Goal: Information Seeking & Learning: Learn about a topic

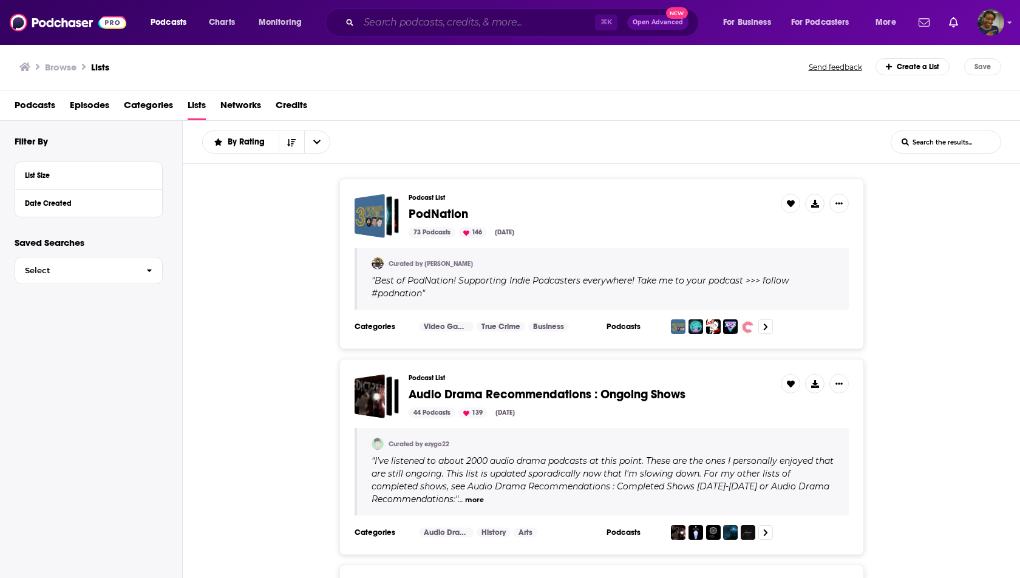
click at [392, 30] on input "Search podcasts, credits, & more..." at bounding box center [477, 22] width 236 height 19
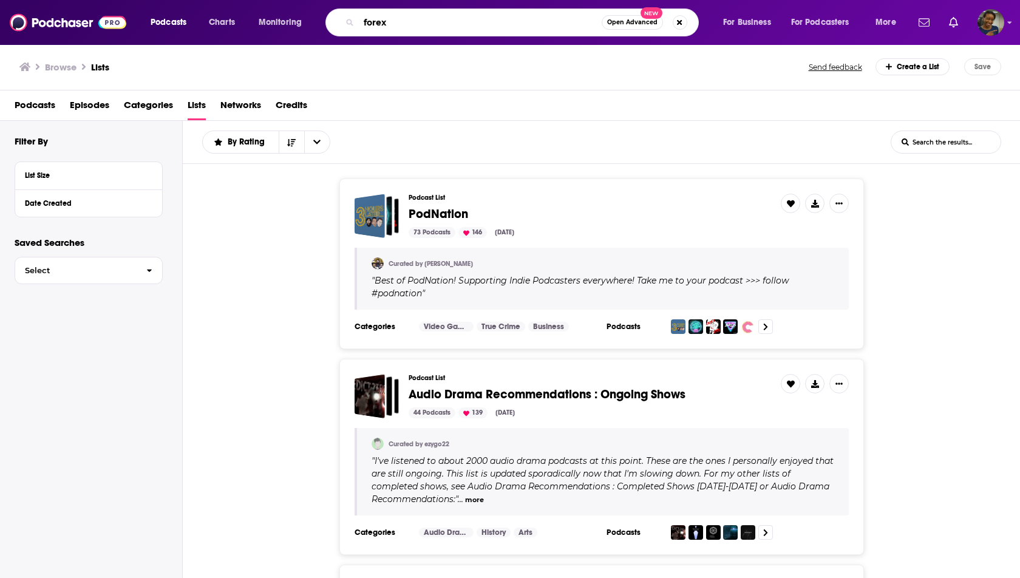
type input "forex"
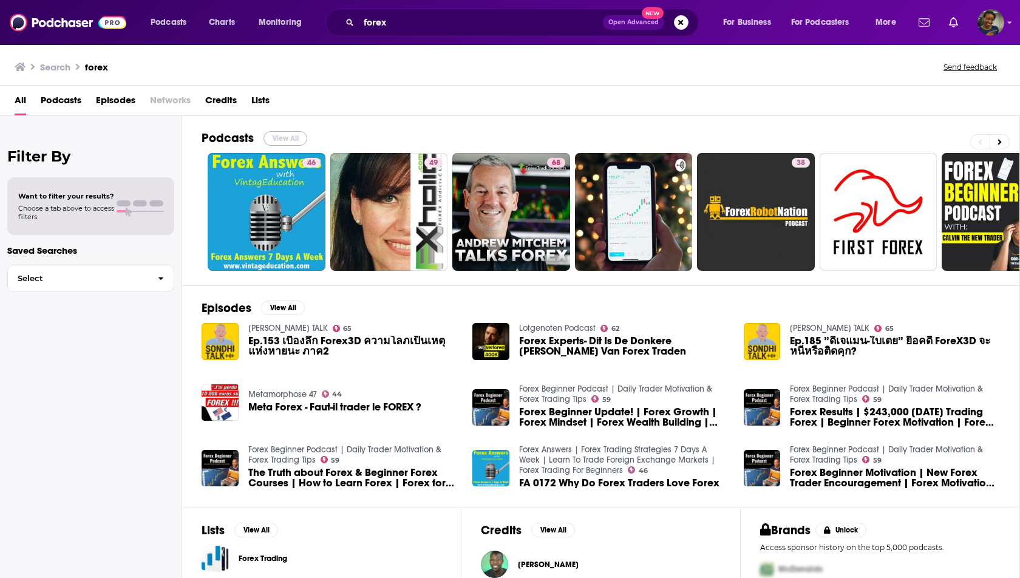
click at [281, 135] on button "View All" at bounding box center [286, 138] width 44 height 15
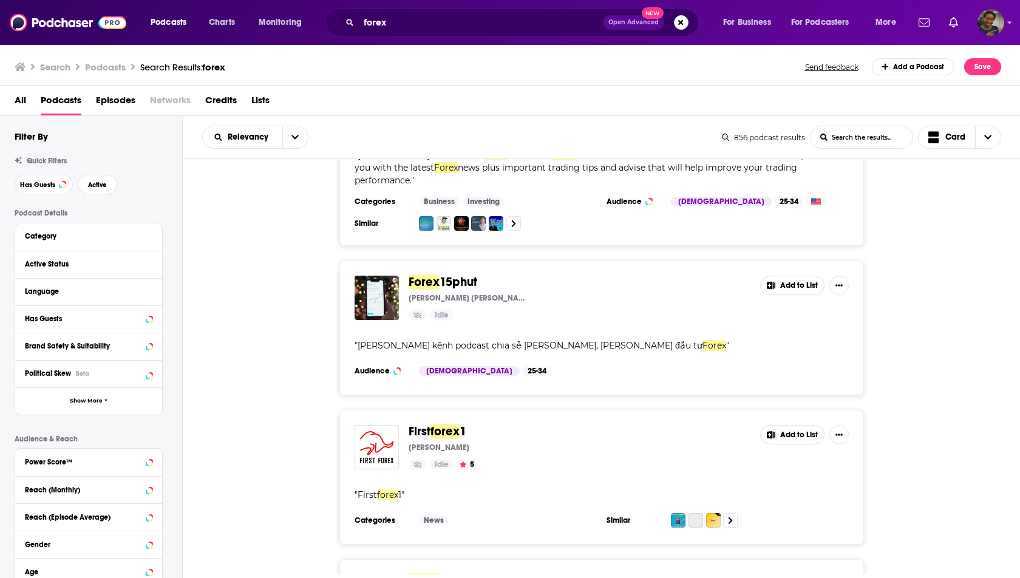
scroll to position [544, 0]
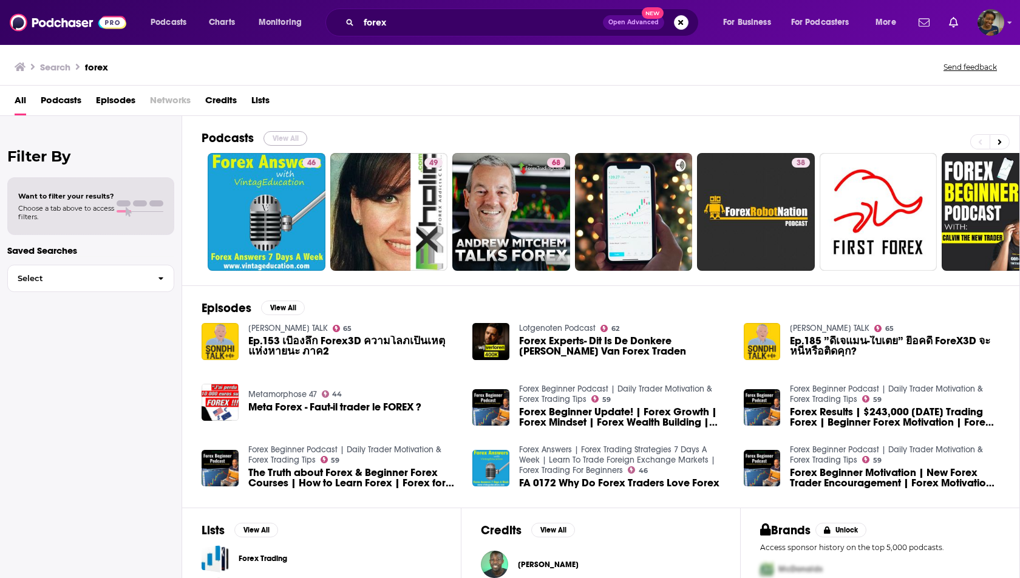
click at [284, 138] on button "View All" at bounding box center [286, 138] width 44 height 15
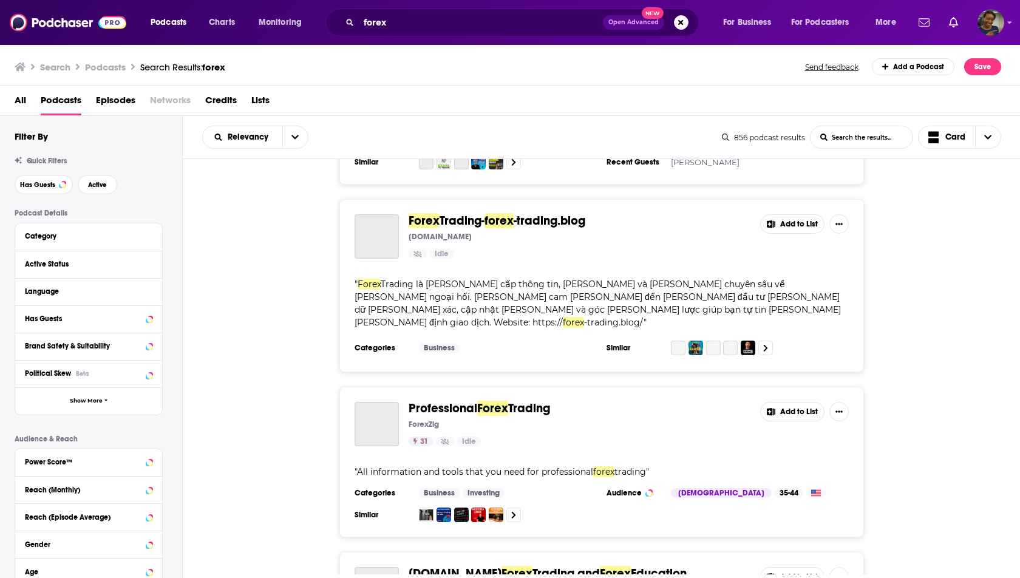
scroll to position [4080, 0]
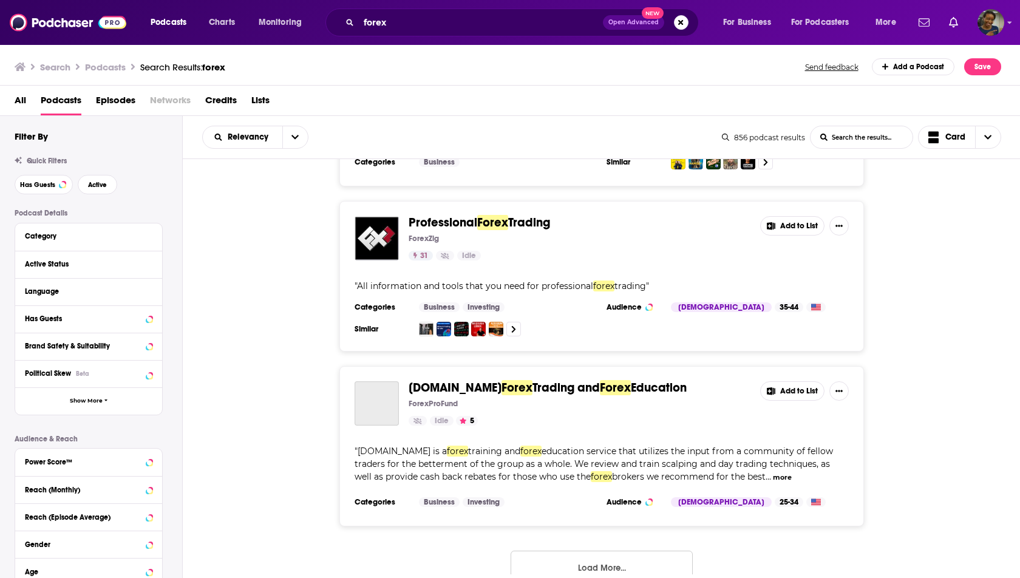
click at [630, 551] on button "Load More..." at bounding box center [602, 567] width 182 height 33
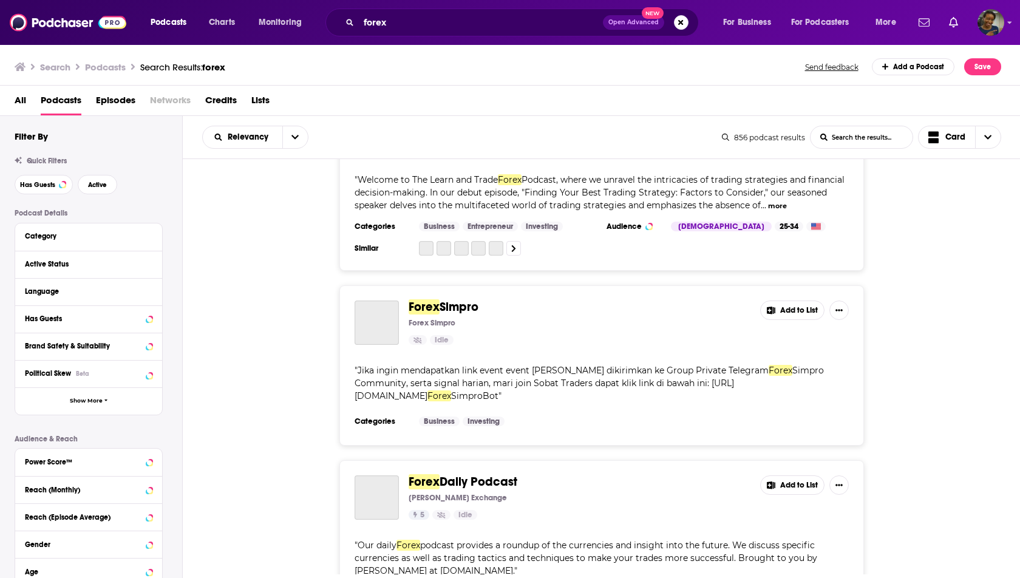
scroll to position [8300, 0]
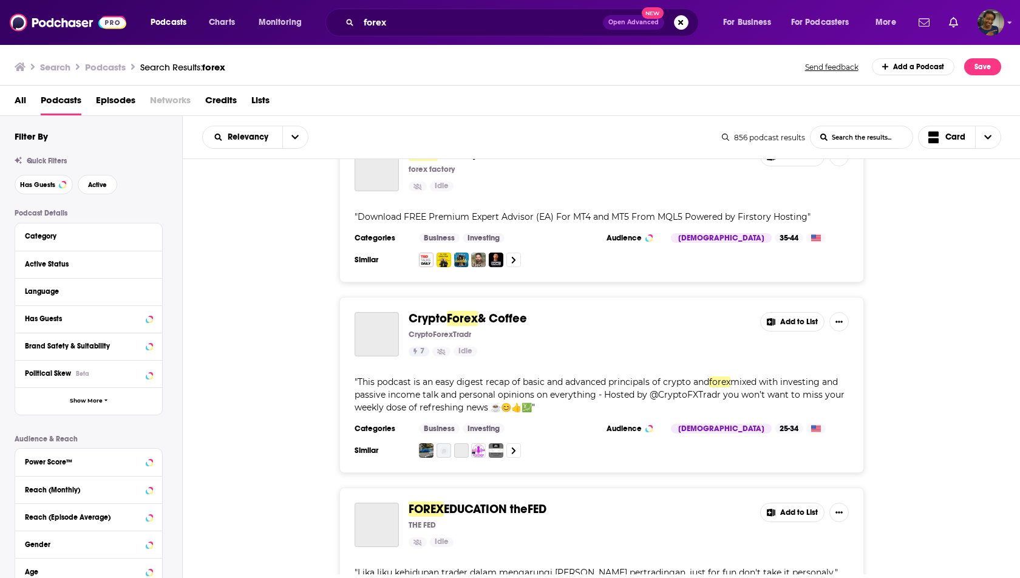
scroll to position [12426, 0]
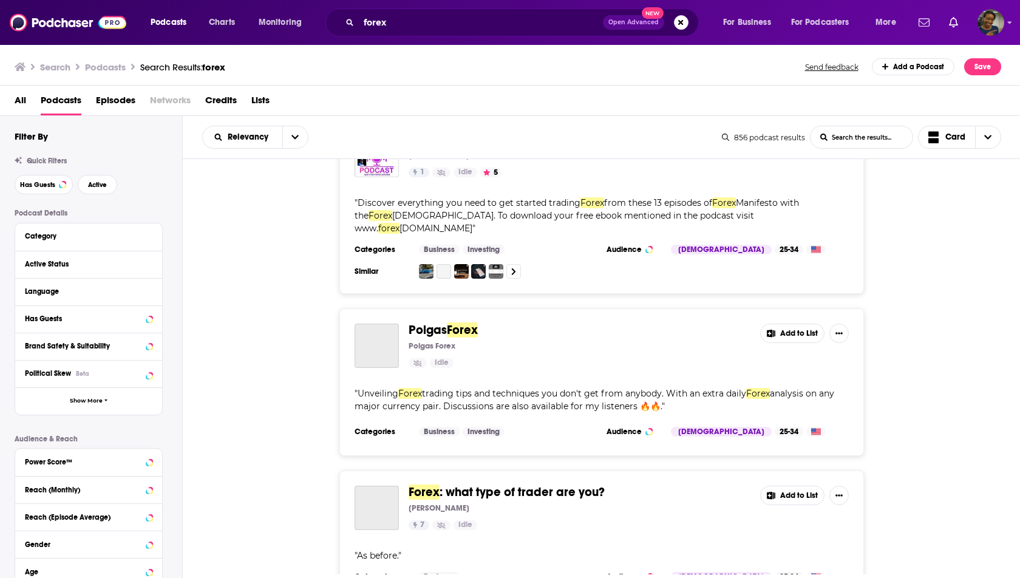
scroll to position [16692, 0]
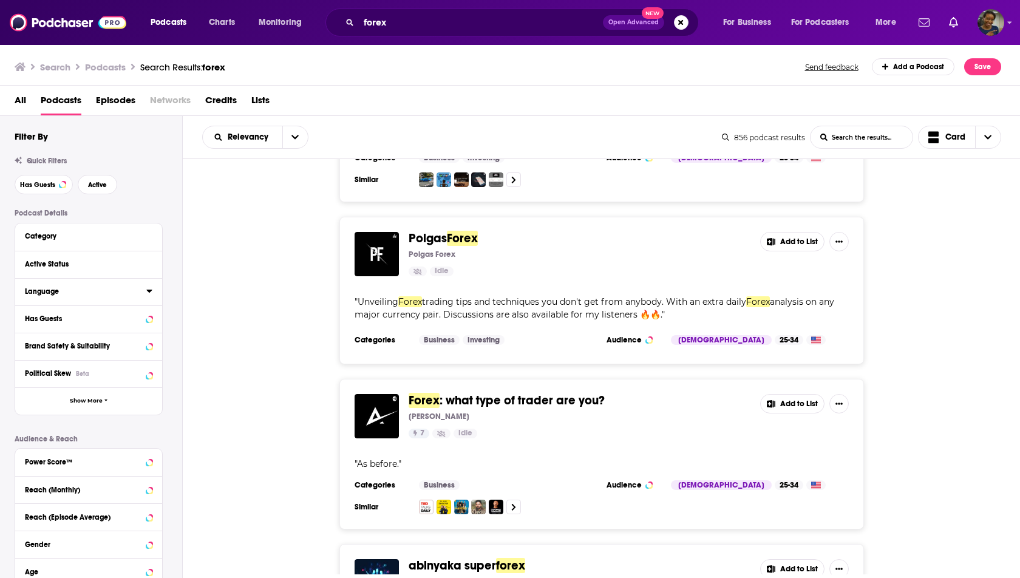
click at [79, 290] on div "Language" at bounding box center [82, 291] width 114 height 9
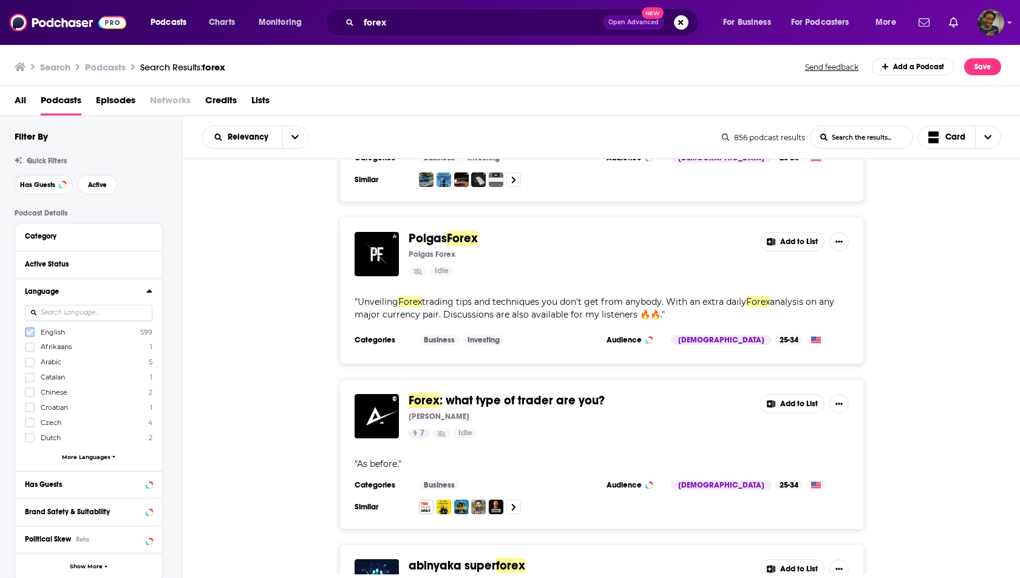
click at [29, 330] on icon at bounding box center [29, 332] width 7 height 7
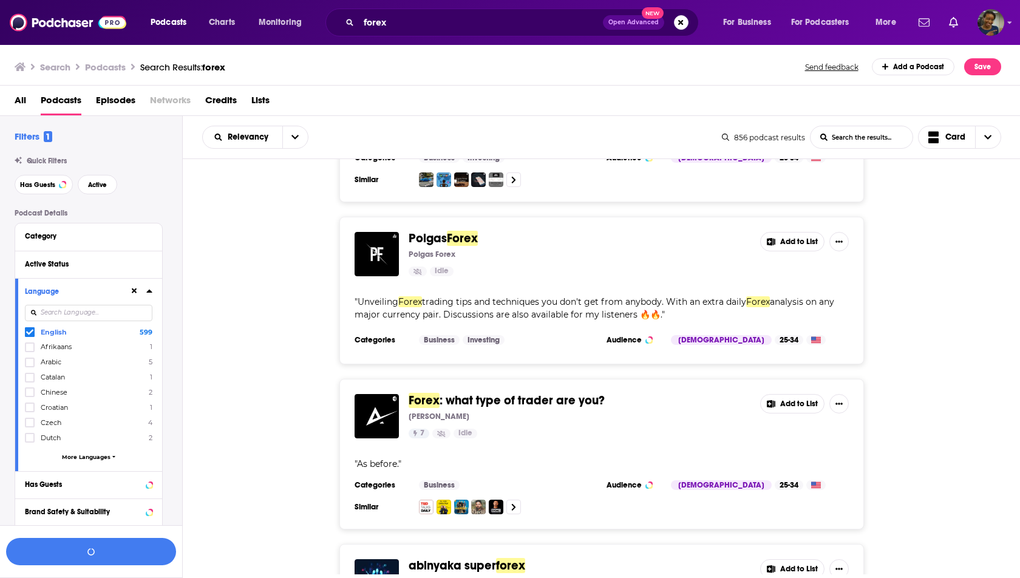
click at [148, 292] on icon at bounding box center [148, 291] width 5 height 3
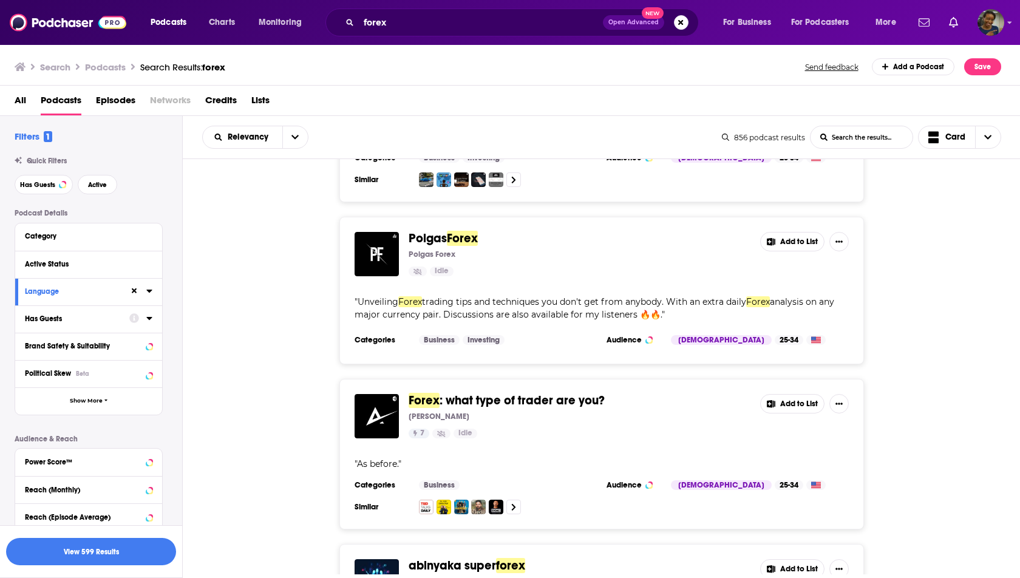
click at [102, 319] on div "Has Guests" at bounding box center [73, 319] width 97 height 9
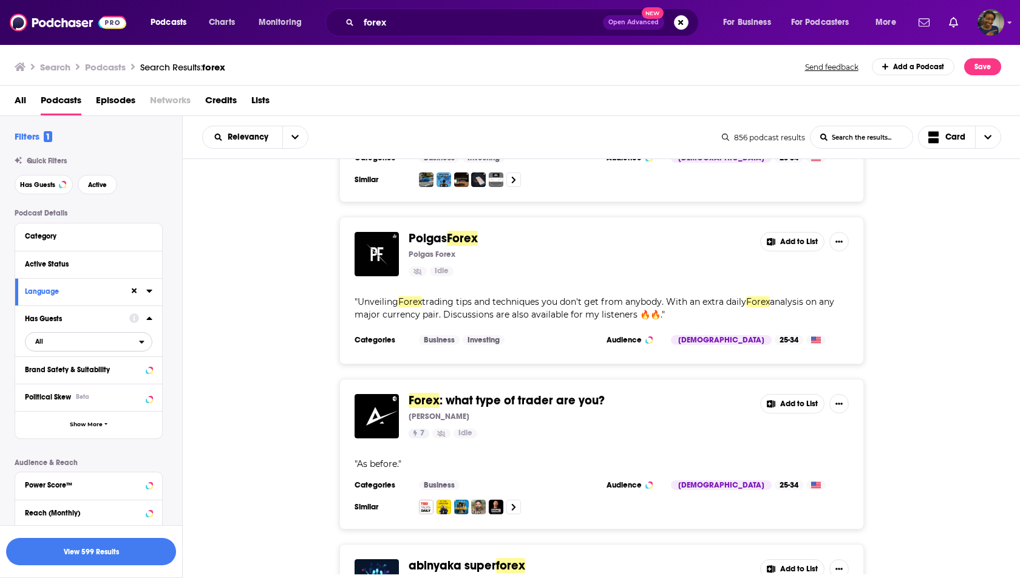
click at [81, 346] on span "All" at bounding box center [83, 341] width 114 height 16
click at [70, 381] on span "Has guests" at bounding box center [67, 381] width 73 height 7
click at [103, 561] on button "View 42 Results" at bounding box center [91, 551] width 170 height 27
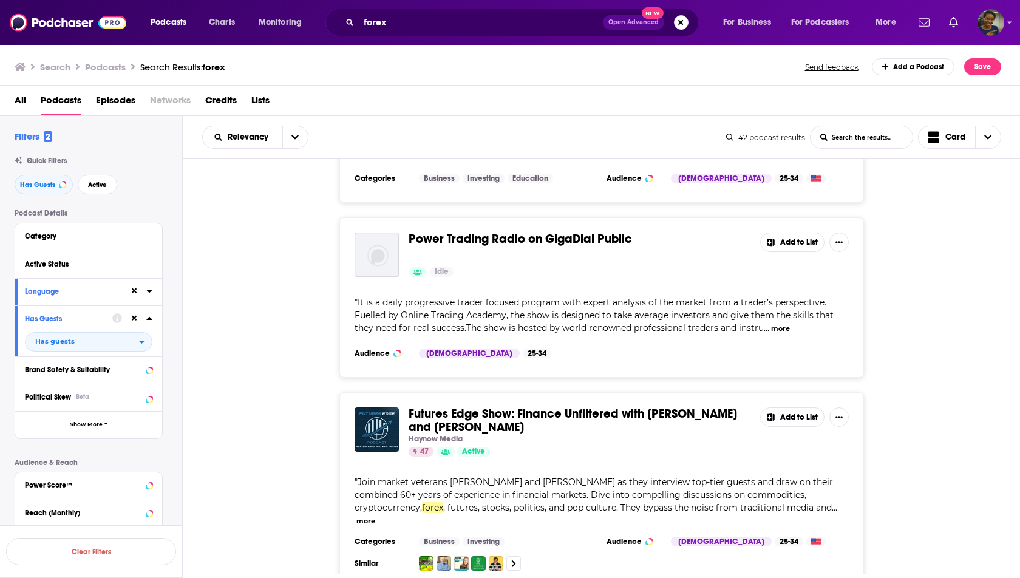
scroll to position [3529, 0]
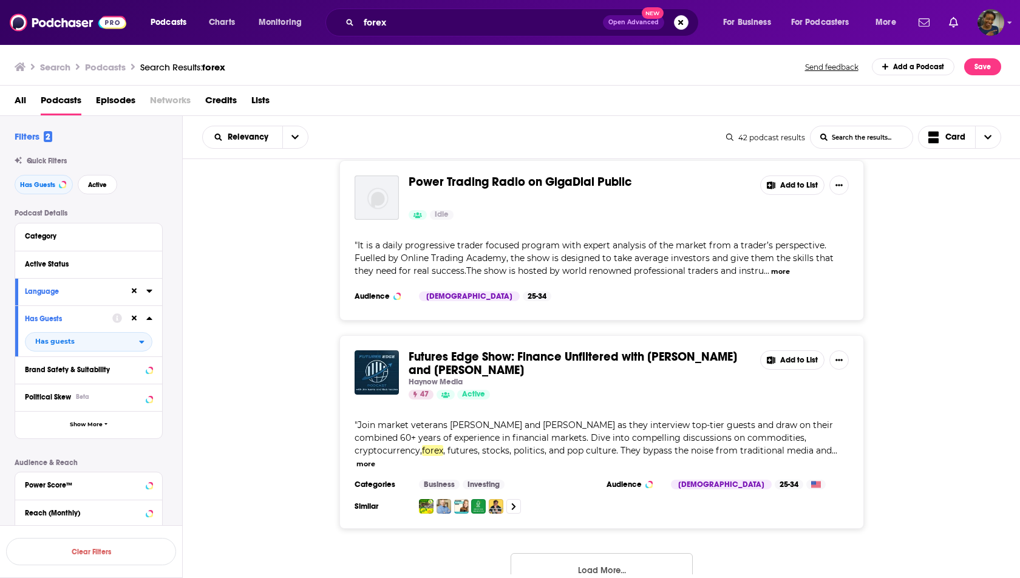
click at [622, 553] on button "Load More..." at bounding box center [602, 569] width 182 height 33
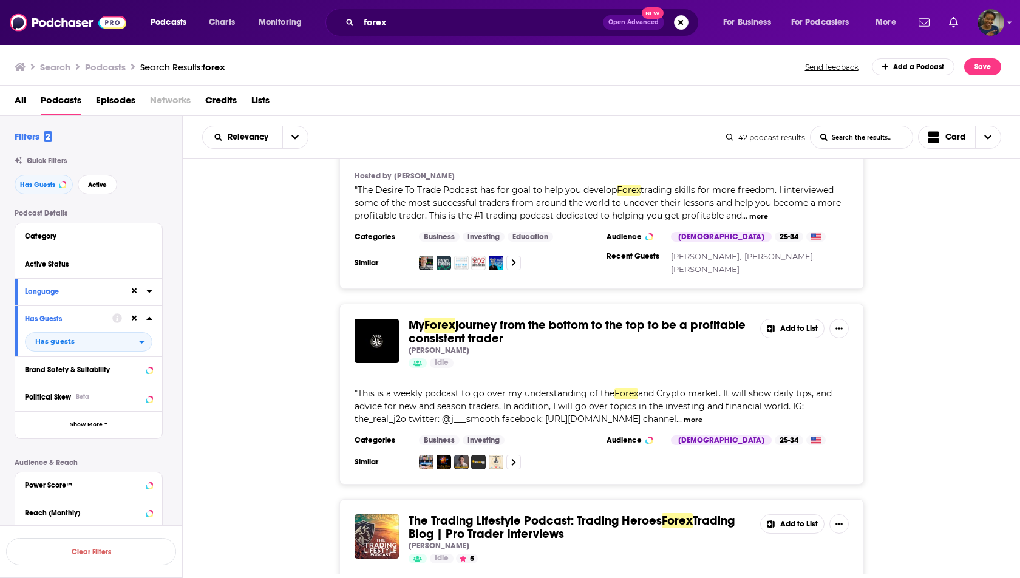
scroll to position [0, 0]
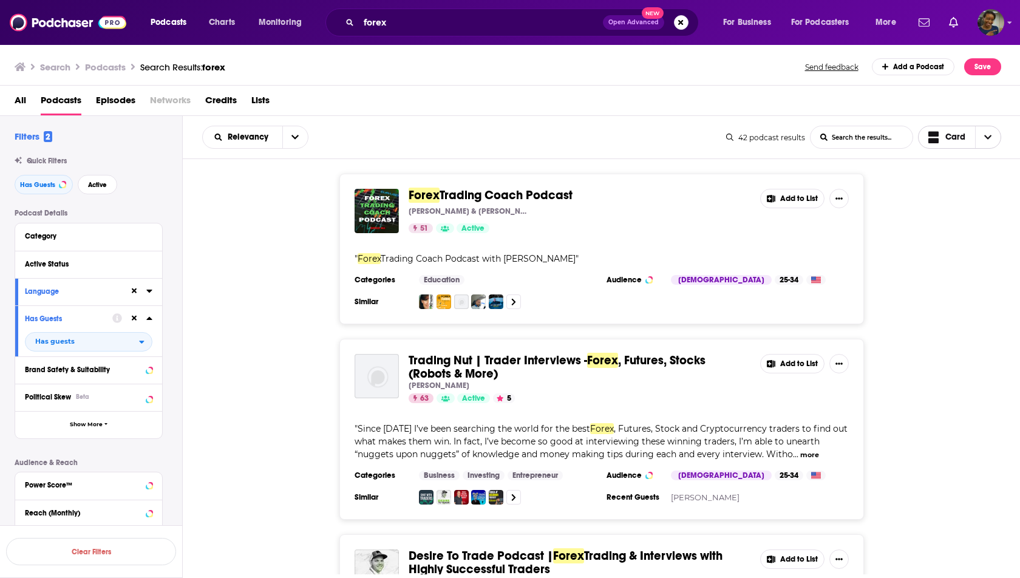
click at [986, 142] on span "Choose View" at bounding box center [988, 137] width 26 height 22
click at [298, 137] on button "open menu" at bounding box center [295, 137] width 26 height 22
click at [309, 347] on div "Trading Nut | Trader Interviews - Forex , Futures, Stocks (Robots & More) Cam H…" at bounding box center [602, 429] width 838 height 181
click at [844, 200] on button "Show More Button" at bounding box center [839, 198] width 19 height 19
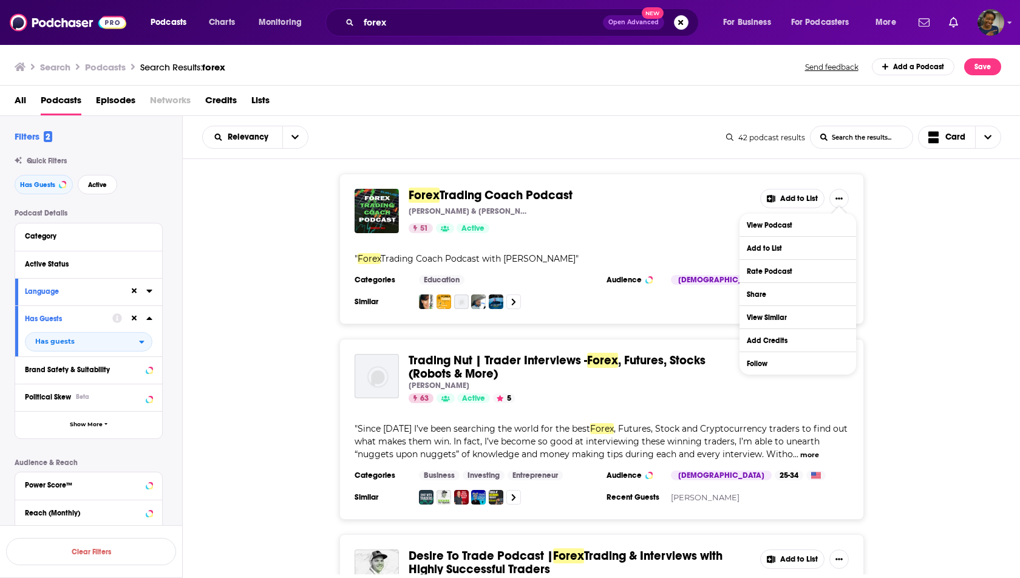
click at [983, 237] on div "Forex Trading Coach Podcast Darko Ali & Vic Noble 51 Active Add to List " Forex…" at bounding box center [602, 249] width 838 height 151
click at [835, 251] on div "Forex Trading Coach Podcast Darko Ali & Vic Noble 51 Active Add to List " Forex…" at bounding box center [601, 249] width 525 height 151
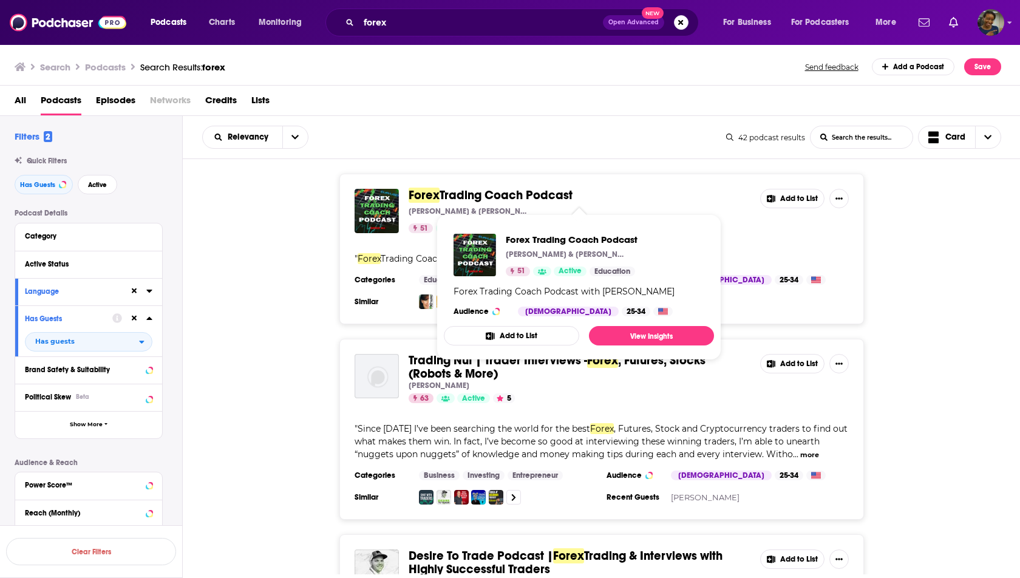
click at [552, 191] on span "Trading Coach Podcast" at bounding box center [506, 195] width 133 height 15
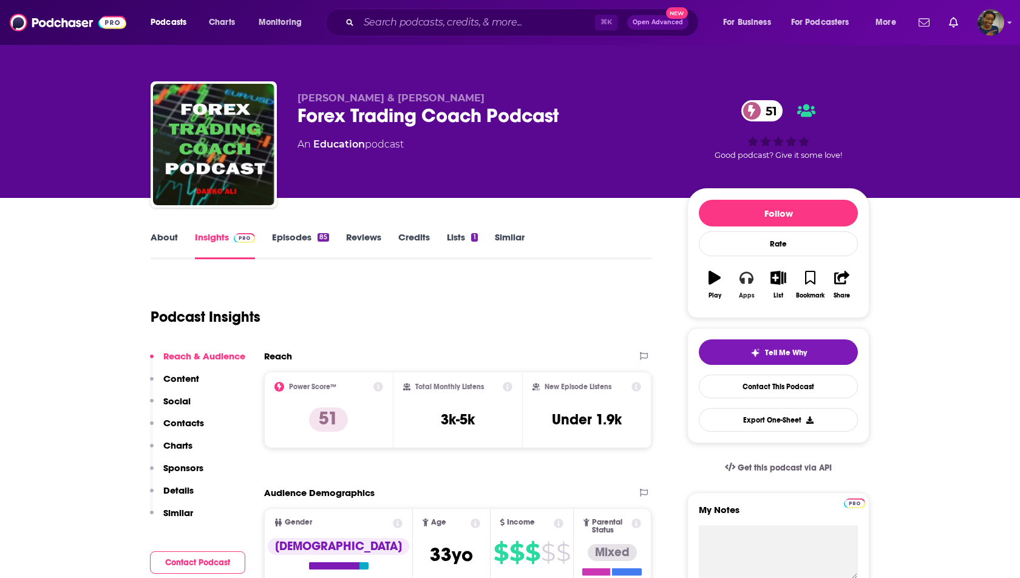
click at [748, 281] on icon "button" at bounding box center [746, 278] width 13 height 12
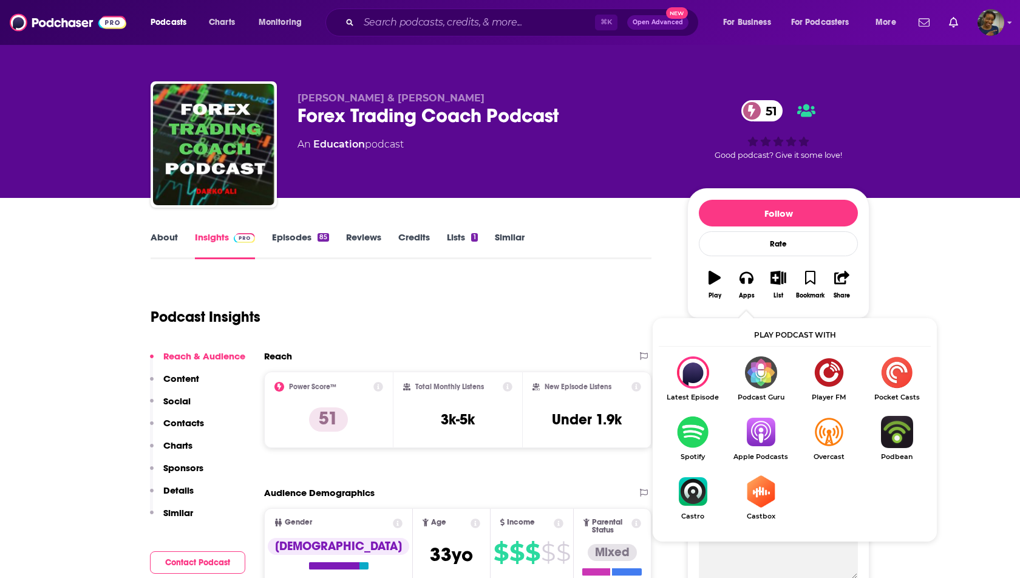
click at [748, 437] on img "Show Listen On dropdown" at bounding box center [761, 432] width 68 height 32
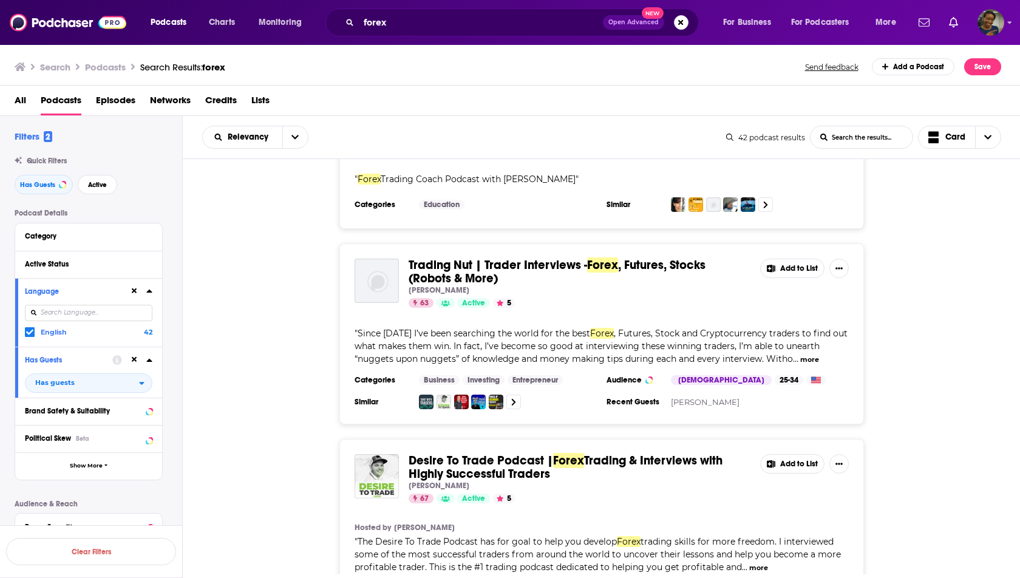
scroll to position [95, 0]
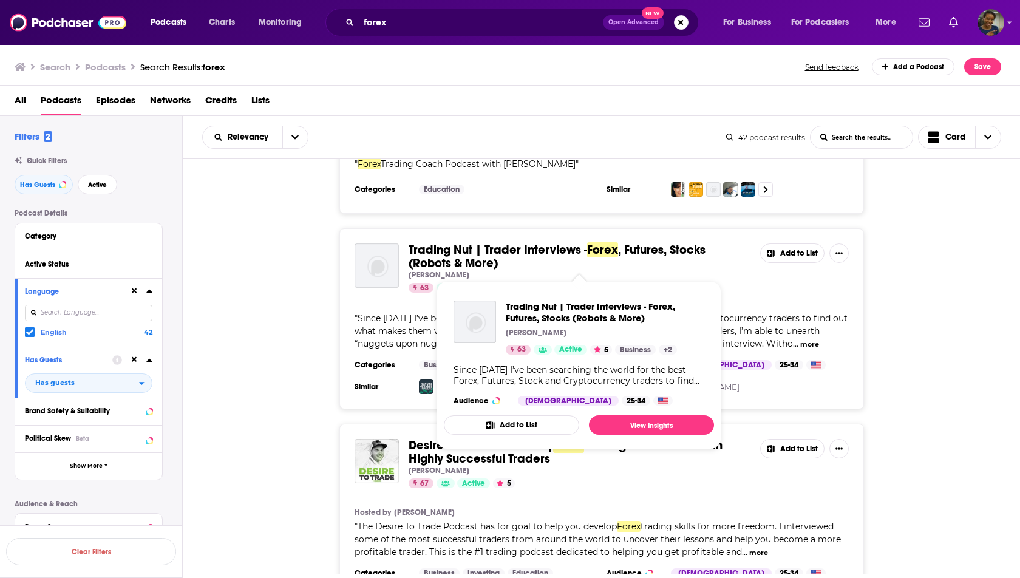
click at [619, 251] on span ", Futures, Stocks (Robots & More)" at bounding box center [557, 256] width 297 height 29
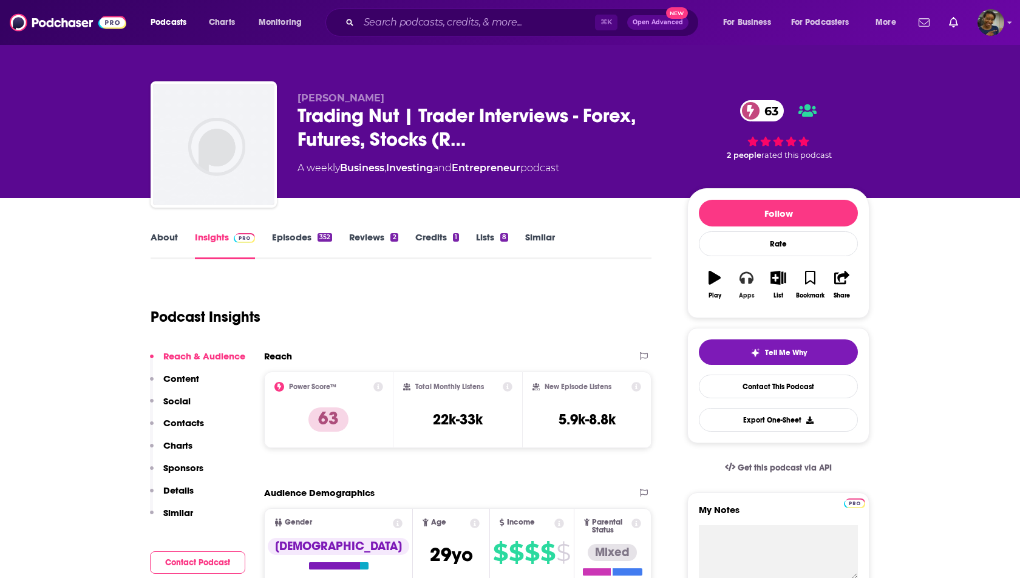
click at [745, 287] on button "Apps" at bounding box center [747, 285] width 32 height 44
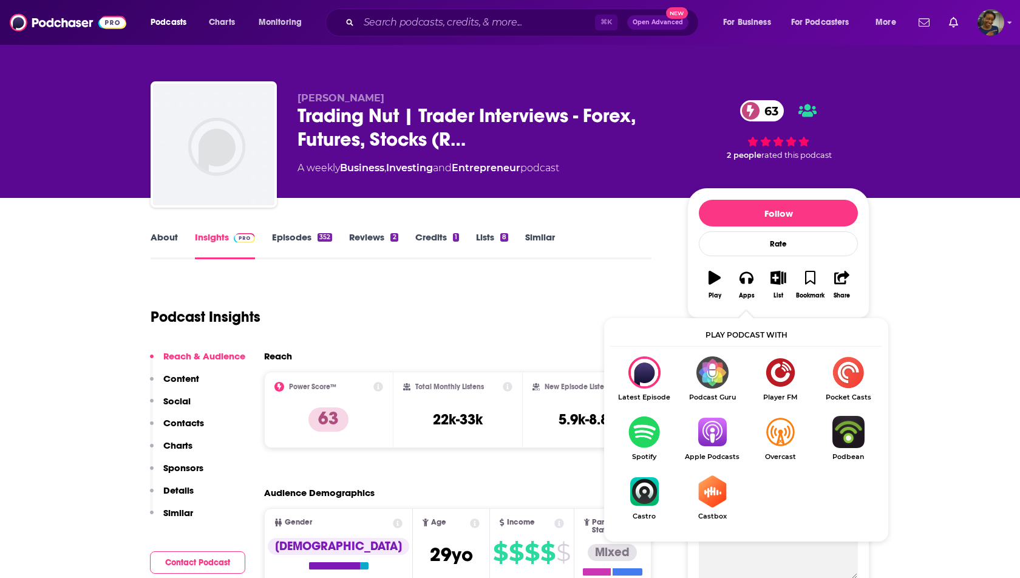
click at [709, 435] on img "Show Listen On dropdown" at bounding box center [712, 432] width 68 height 32
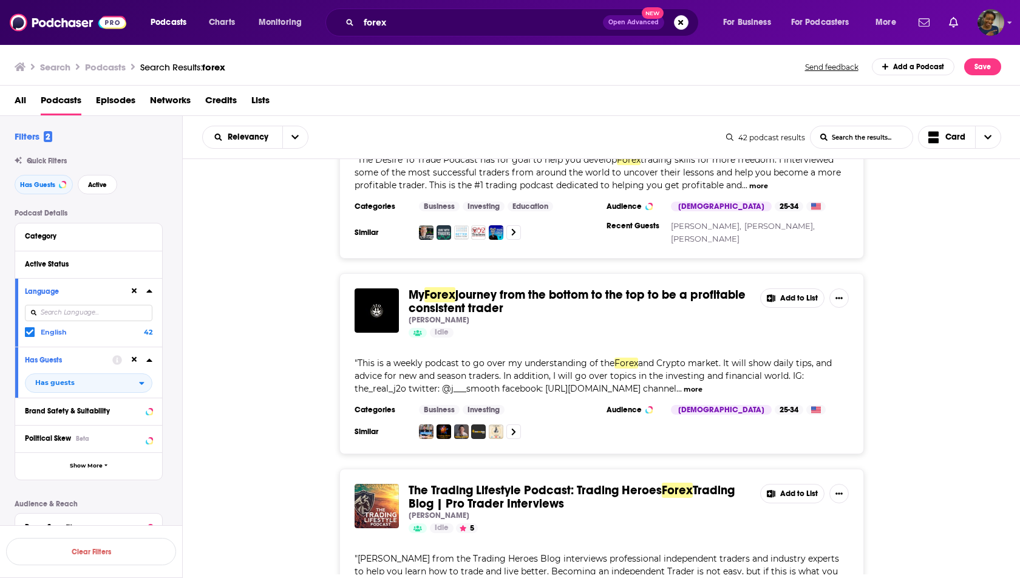
scroll to position [466, 0]
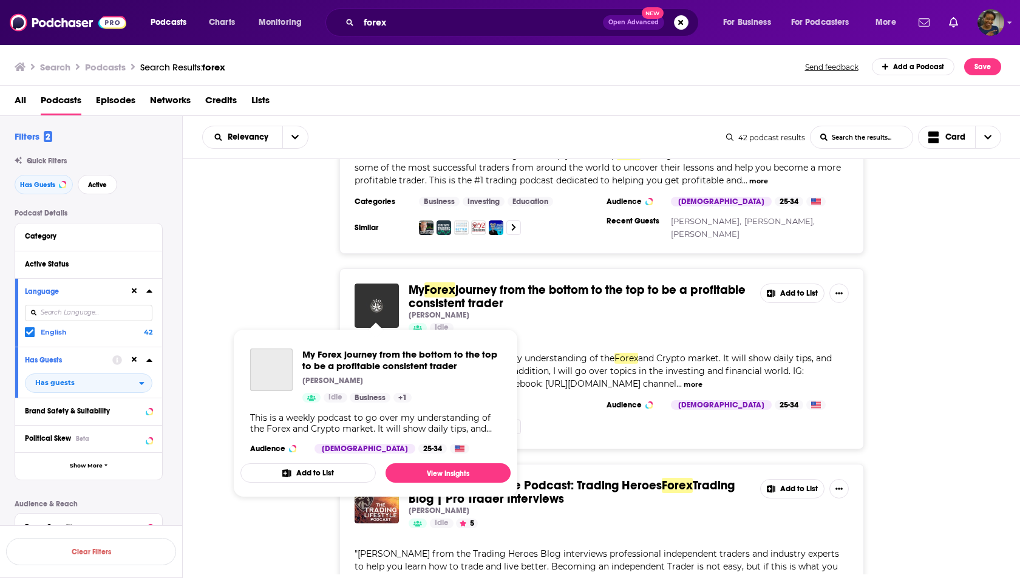
click at [398, 292] on img "My Forex journey from the bottom to the top to be a profitable consistent trader" at bounding box center [377, 306] width 44 height 44
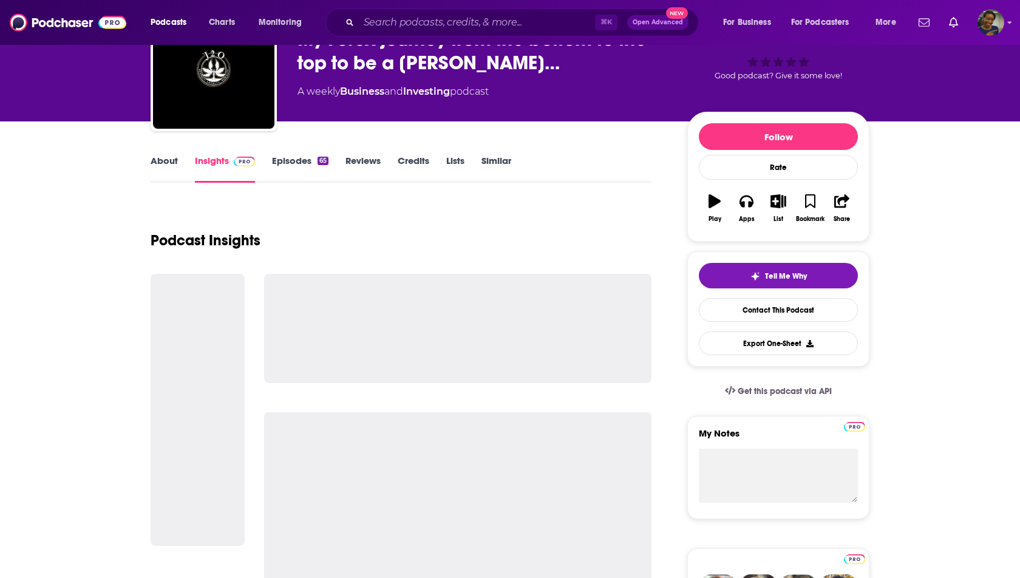
scroll to position [80, 0]
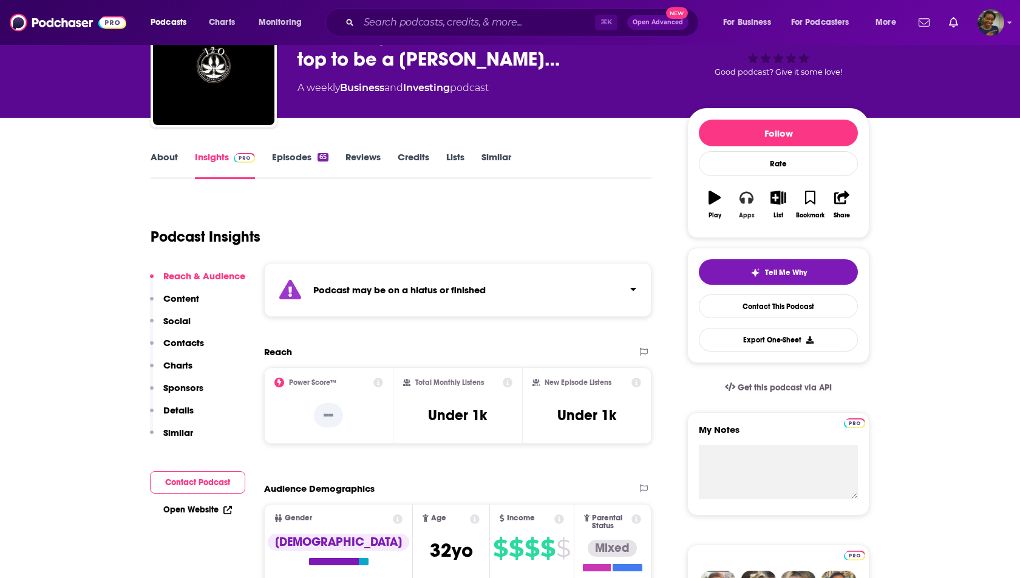
click at [739, 200] on button "Apps" at bounding box center [747, 205] width 32 height 44
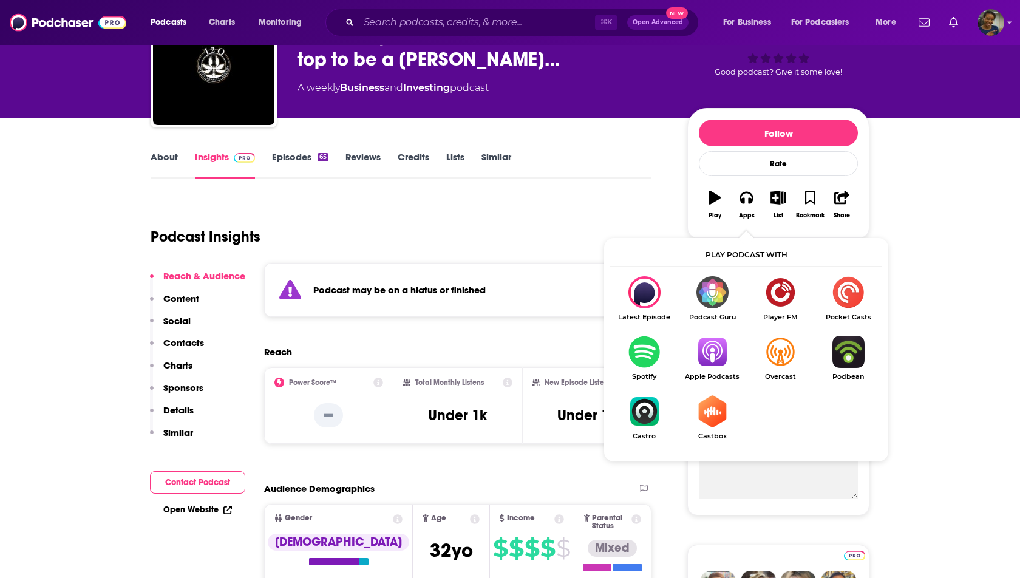
click at [485, 178] on link "Similar" at bounding box center [497, 165] width 30 height 28
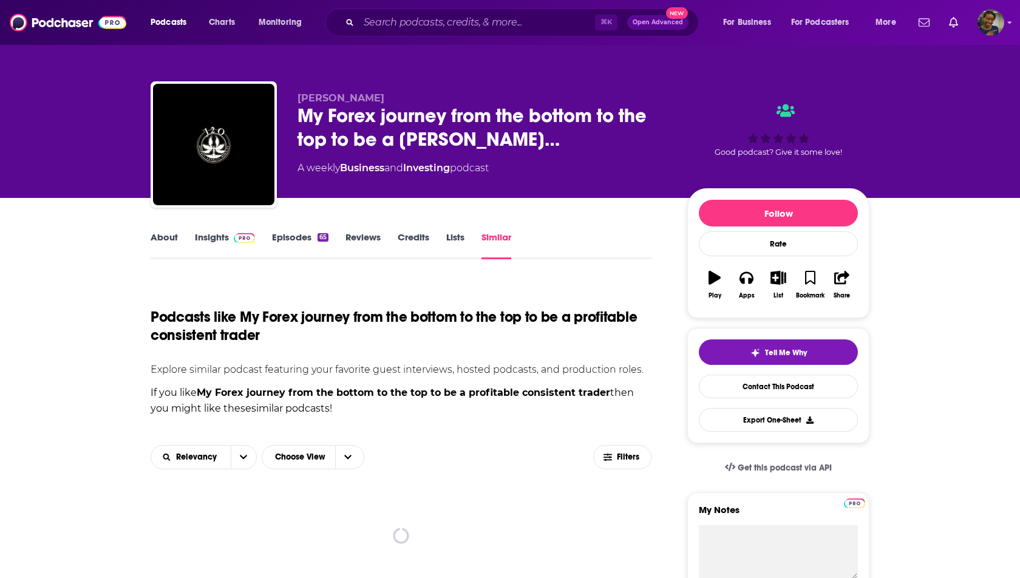
click at [304, 239] on link "Episodes 65" at bounding box center [300, 245] width 56 height 28
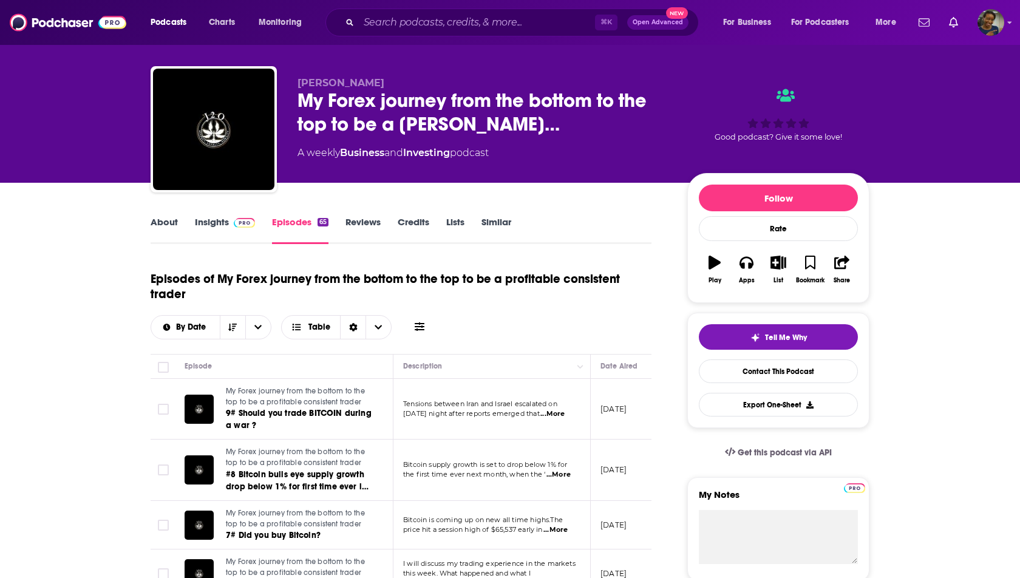
scroll to position [21, 0]
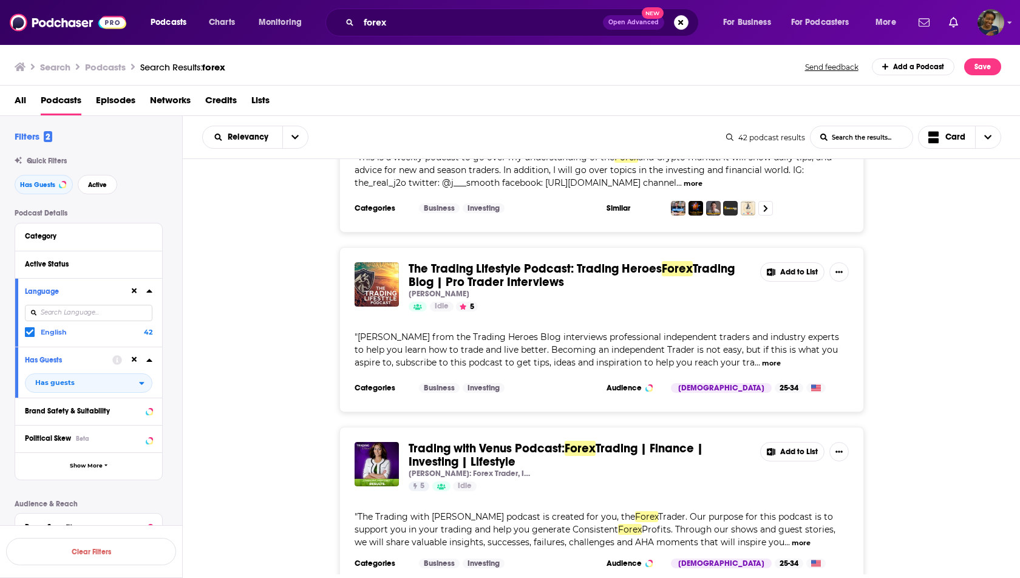
scroll to position [687, 0]
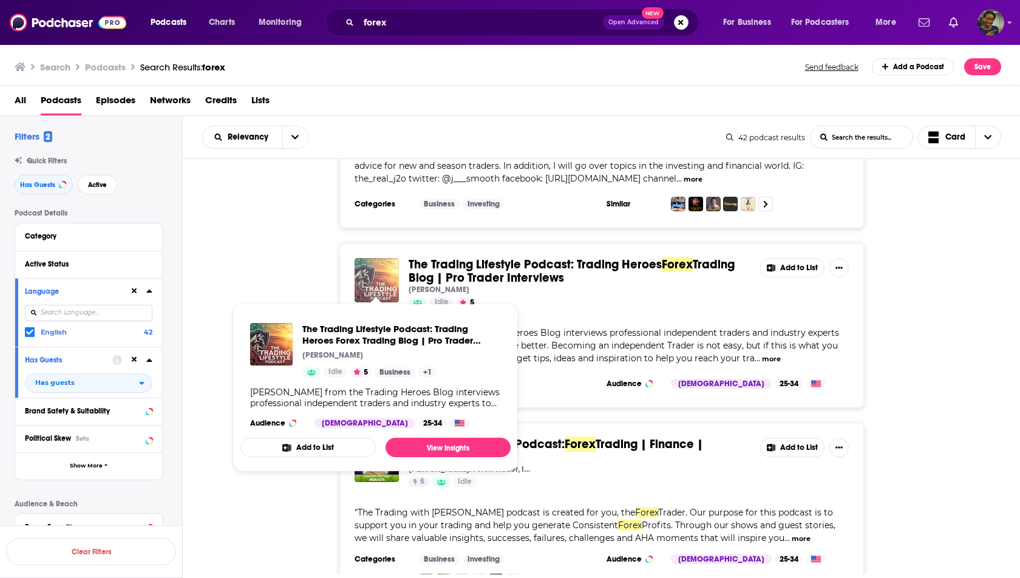
click at [384, 280] on img "The Trading Lifestyle Podcast: Trading Heroes Forex Trading Blog | Pro Trader I…" at bounding box center [377, 280] width 44 height 44
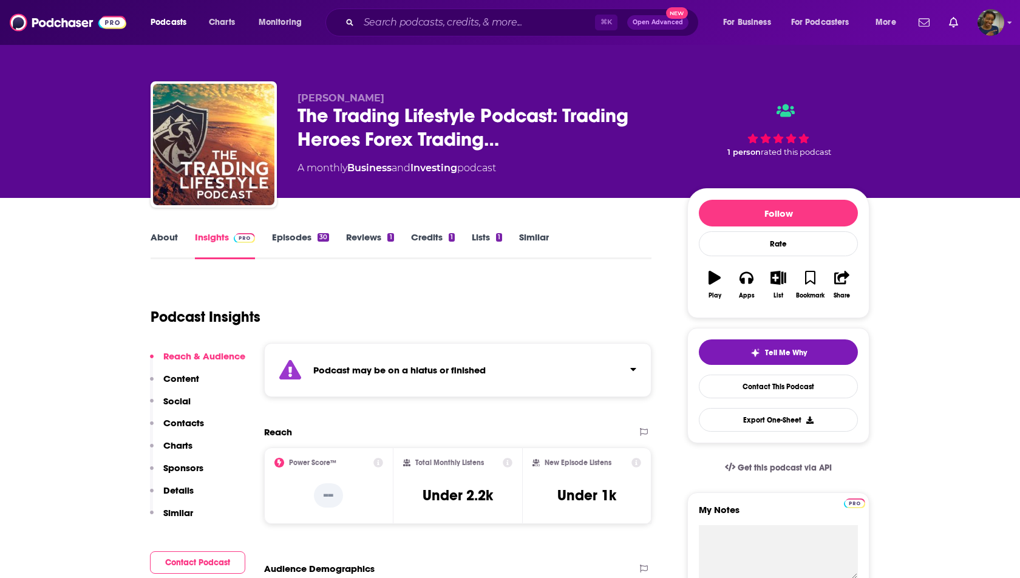
click at [305, 242] on link "Episodes 30" at bounding box center [300, 245] width 57 height 28
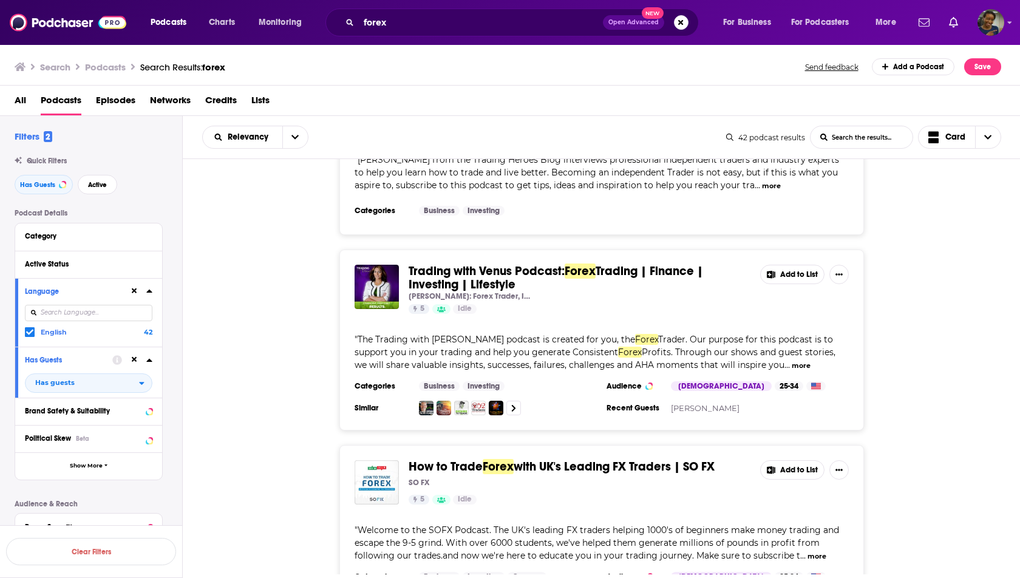
scroll to position [861, 0]
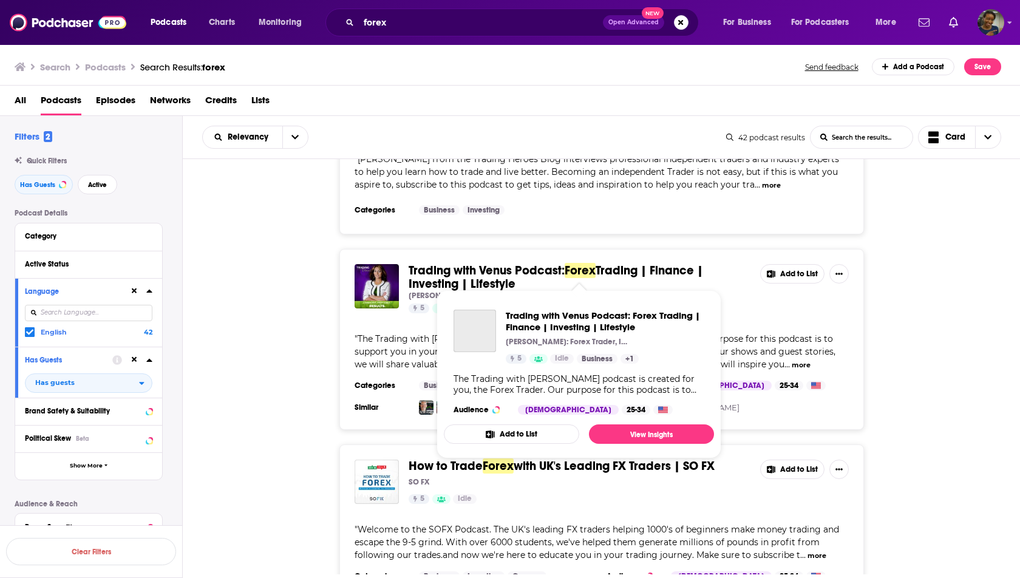
click at [482, 263] on span "Trading with Venus Podcast:" at bounding box center [487, 270] width 156 height 15
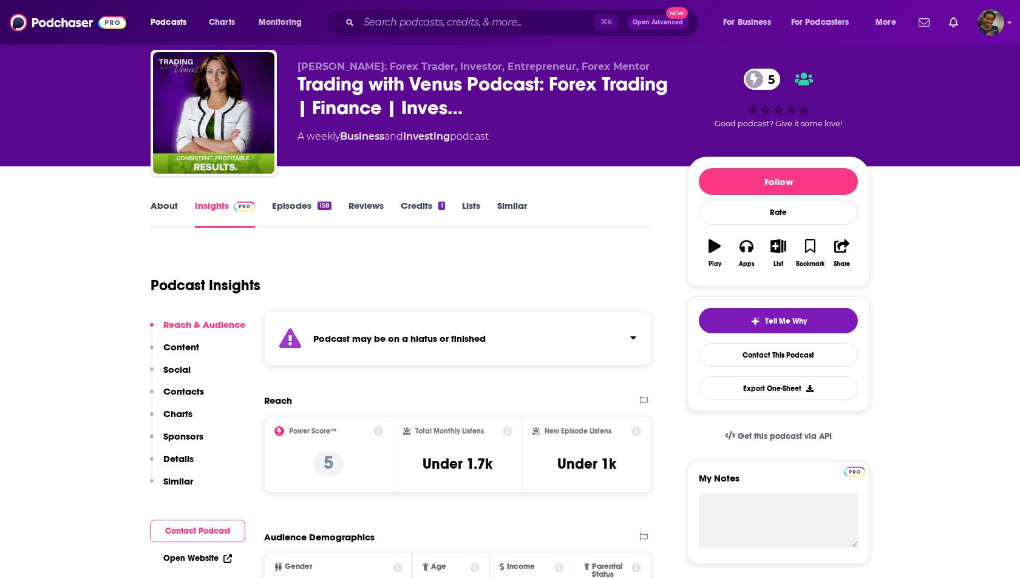
scroll to position [33, 0]
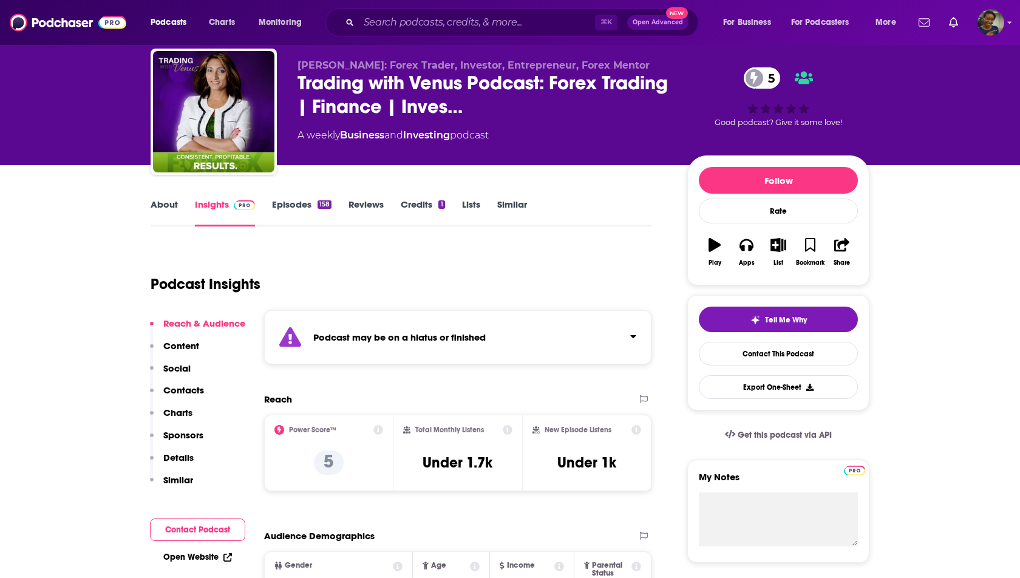
click at [305, 206] on link "Episodes 158" at bounding box center [302, 213] width 60 height 28
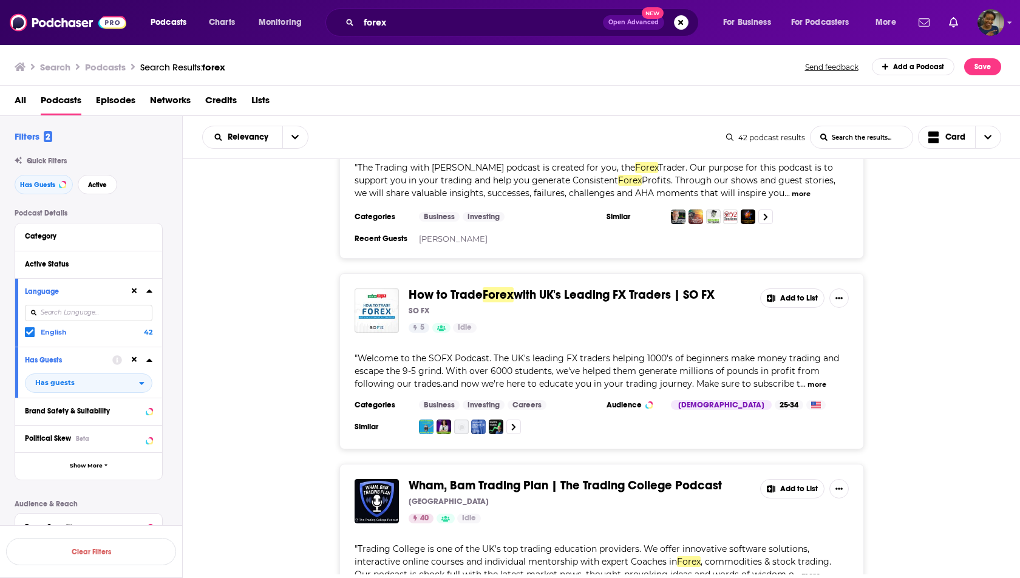
scroll to position [1034, 0]
click at [44, 266] on div "Active Status" at bounding box center [73, 264] width 97 height 9
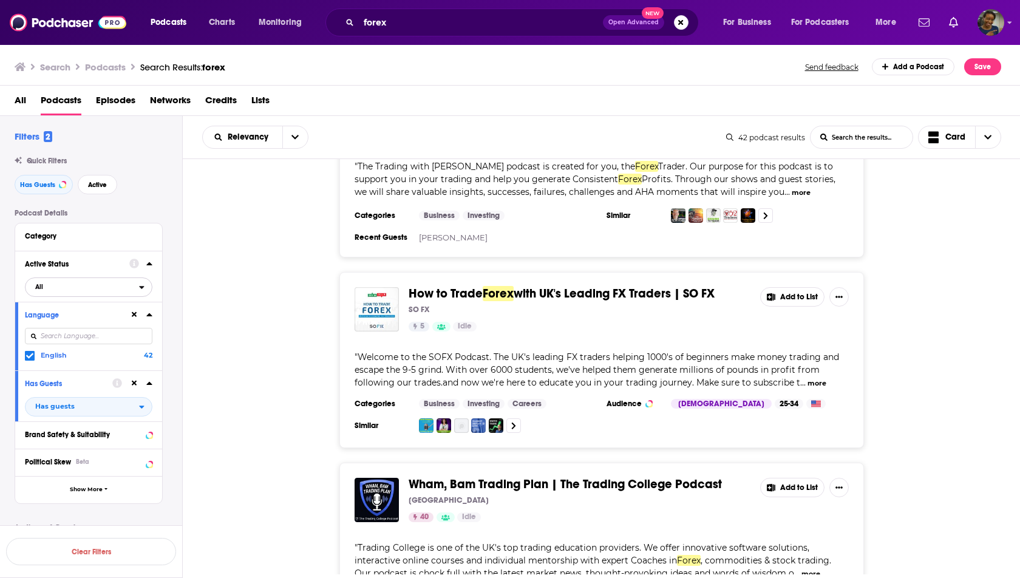
click at [145, 284] on div "open menu" at bounding box center [145, 287] width 13 height 9
click at [133, 324] on span "10" at bounding box center [124, 327] width 55 height 7
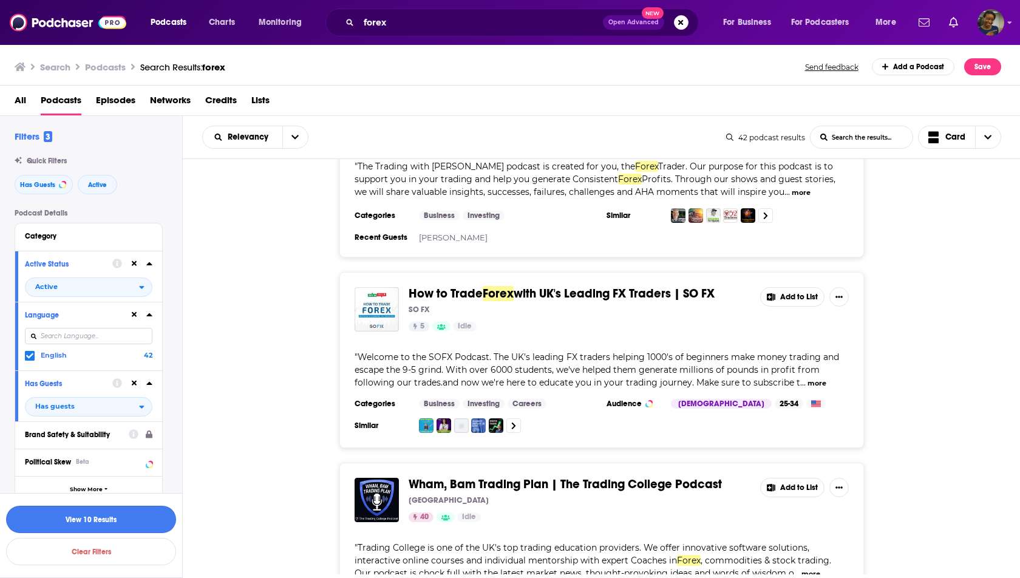
click at [140, 519] on button "View 10 Results" at bounding box center [91, 519] width 170 height 27
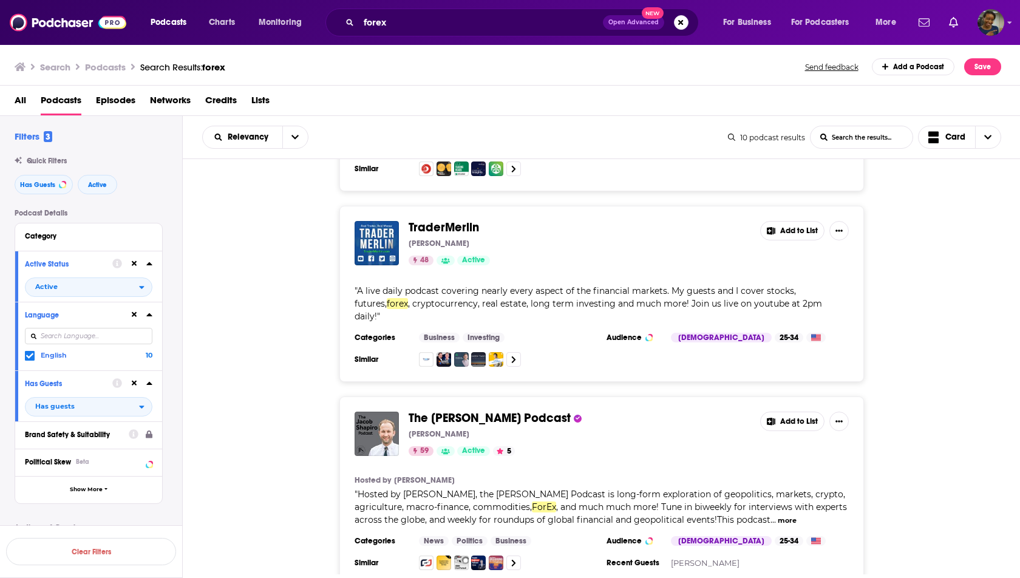
scroll to position [736, 0]
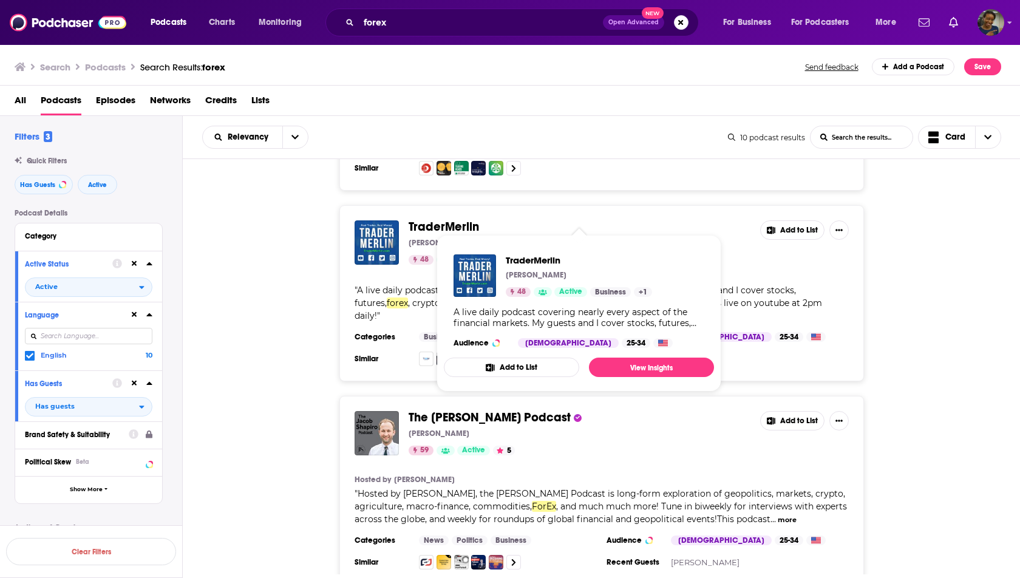
click at [453, 219] on span "TraderMerlin" at bounding box center [444, 226] width 70 height 15
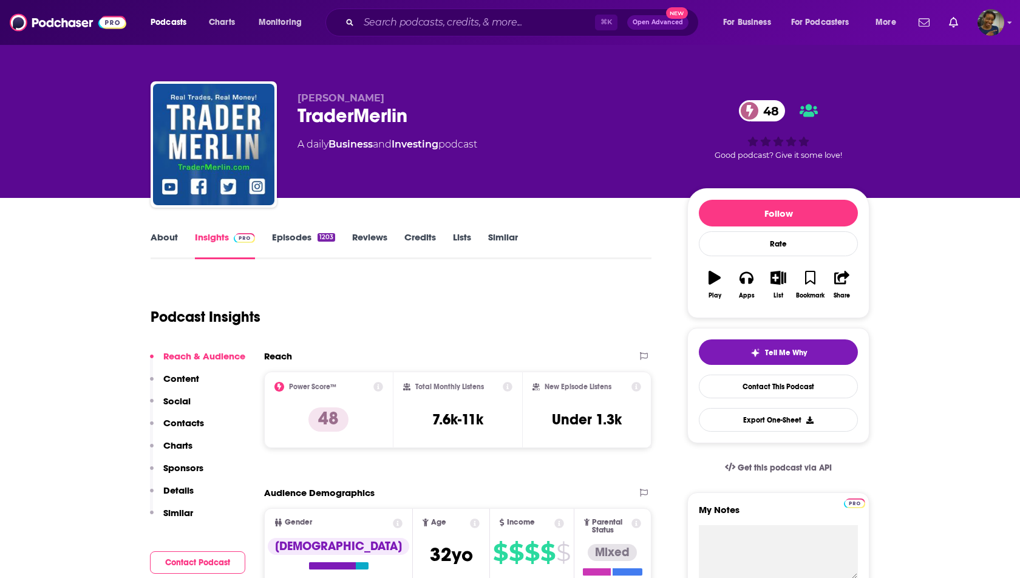
click at [299, 239] on link "Episodes 1203" at bounding box center [303, 245] width 63 height 28
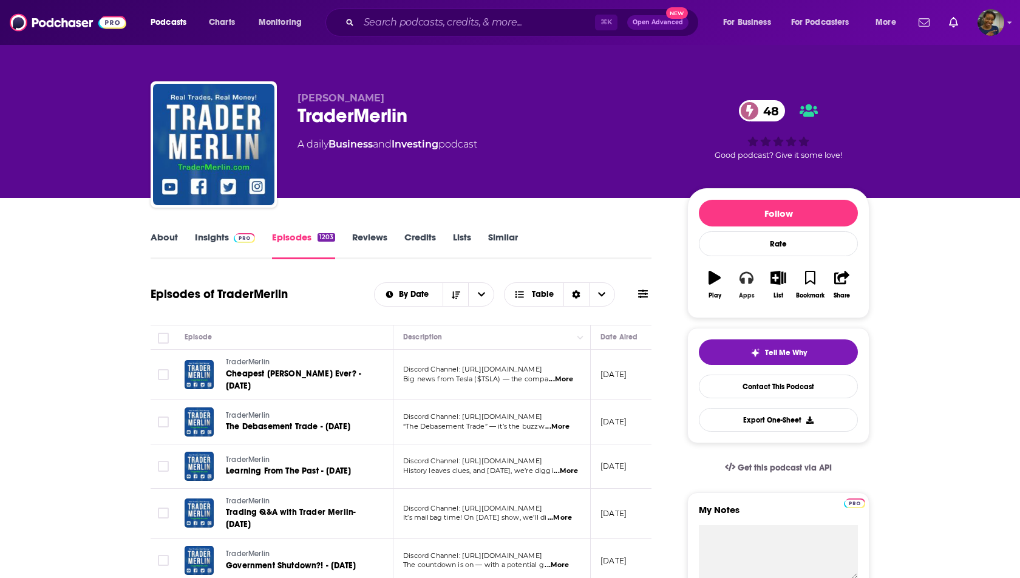
click at [749, 280] on icon "button" at bounding box center [746, 278] width 13 height 12
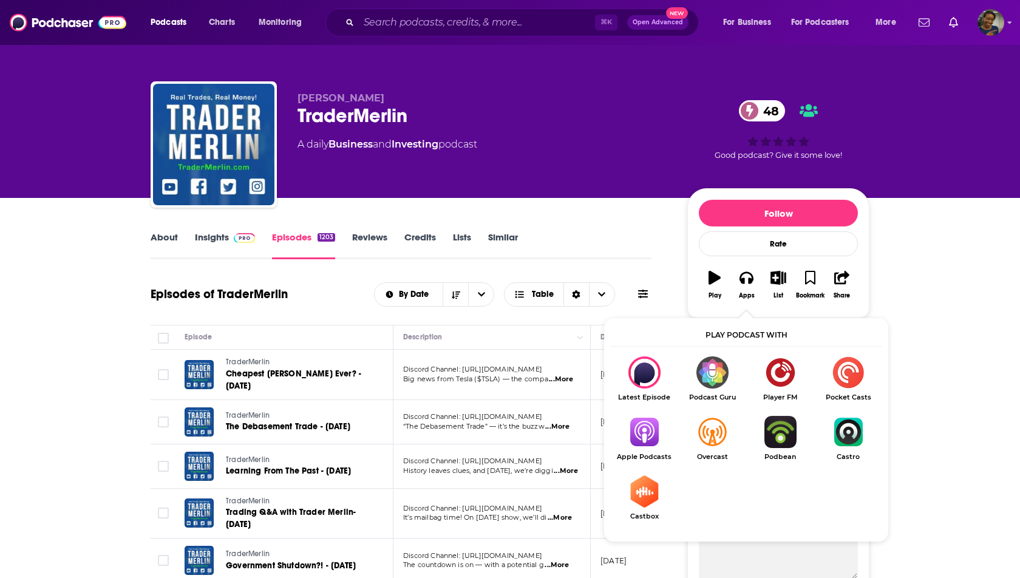
click at [653, 442] on img "Show Listen On dropdown" at bounding box center [644, 432] width 68 height 32
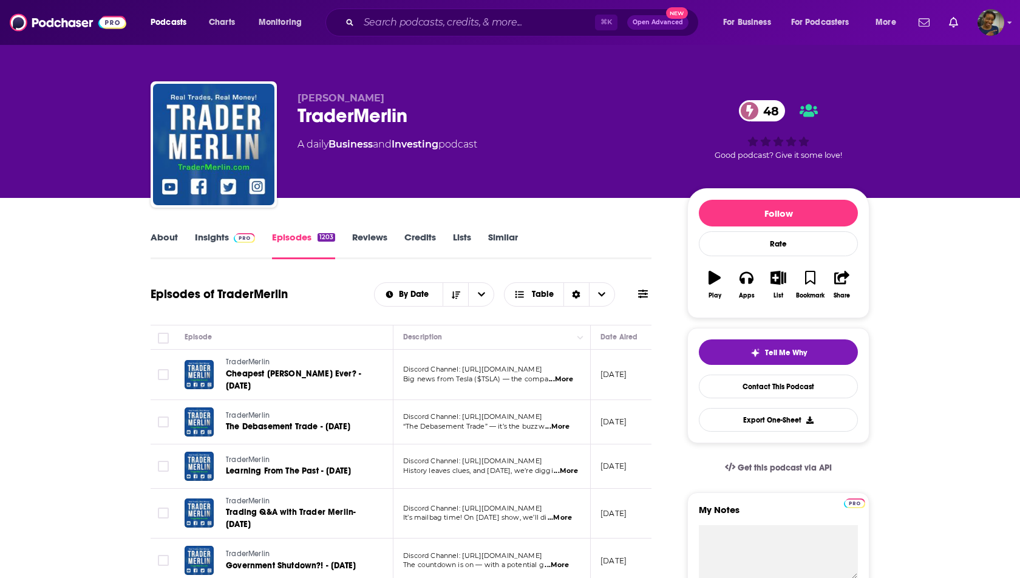
click at [165, 239] on link "About" at bounding box center [164, 245] width 27 height 28
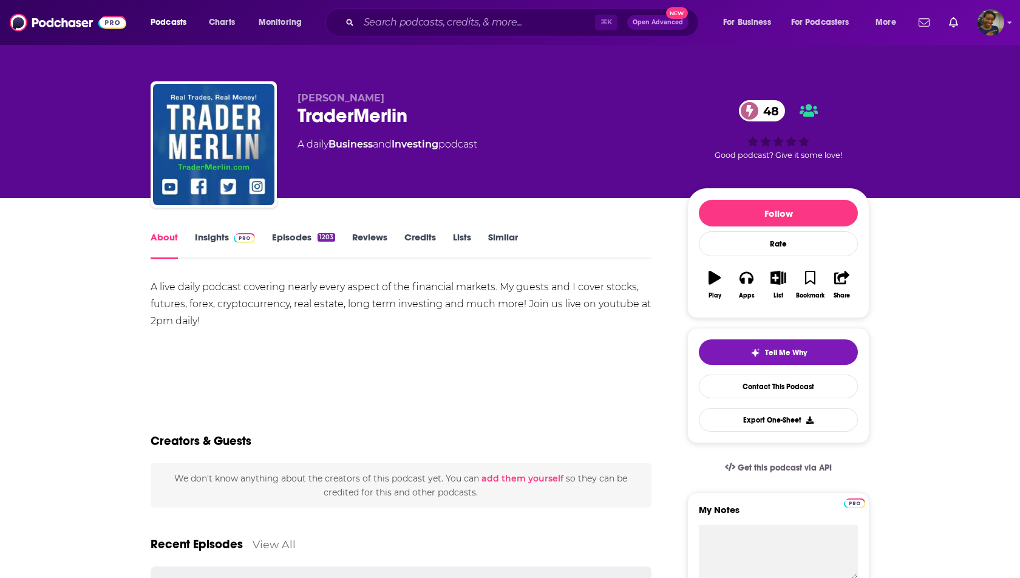
click at [226, 242] on link "Insights" at bounding box center [225, 245] width 60 height 28
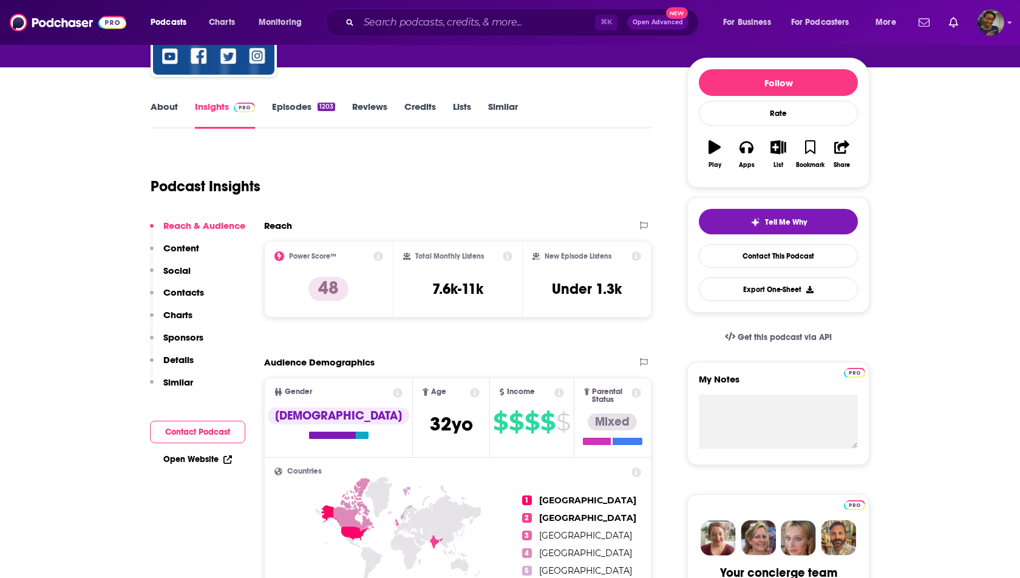
scroll to position [126, 0]
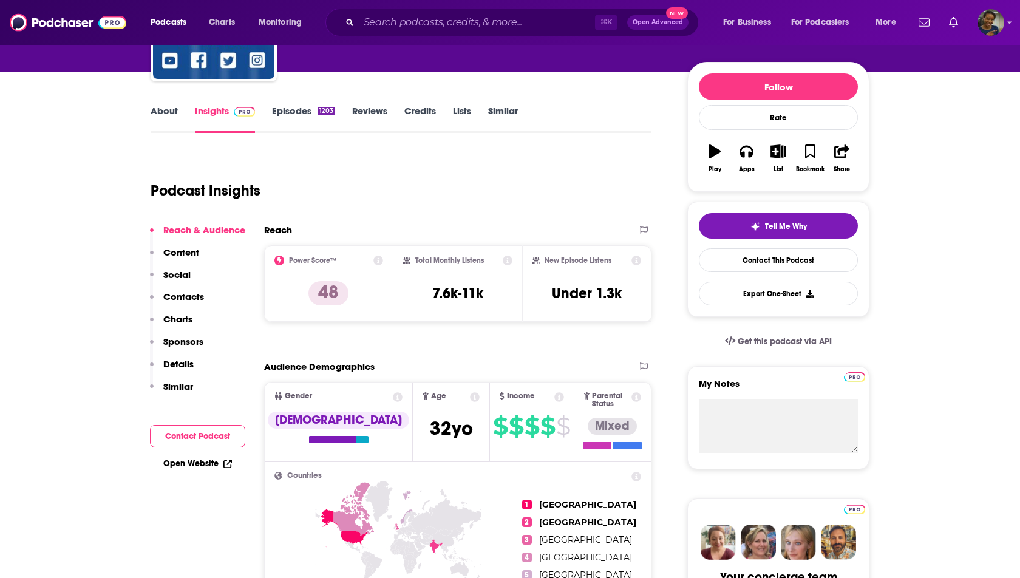
click at [466, 115] on link "Lists" at bounding box center [462, 119] width 18 height 28
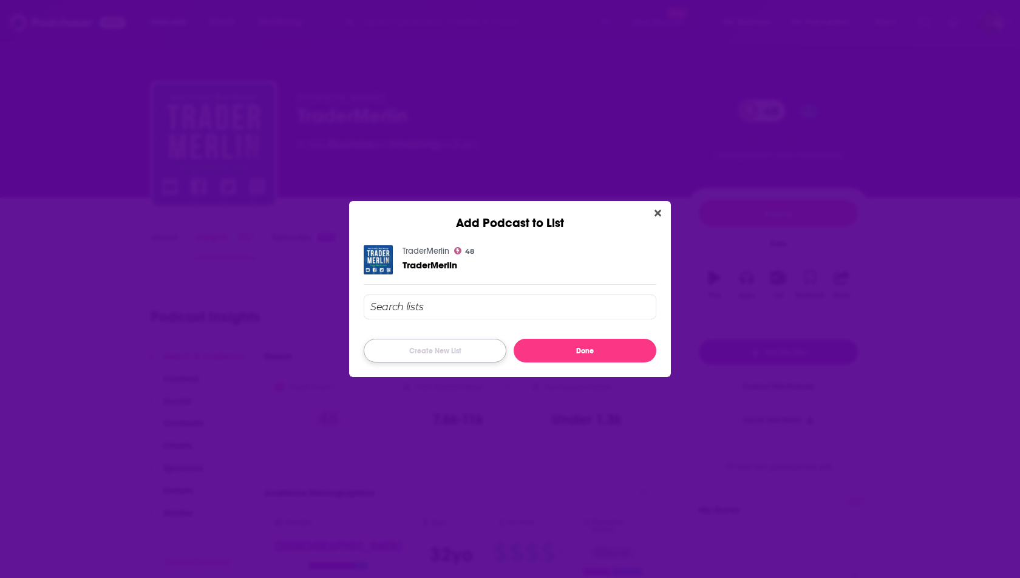
click at [478, 344] on button "Create New List" at bounding box center [435, 351] width 143 height 24
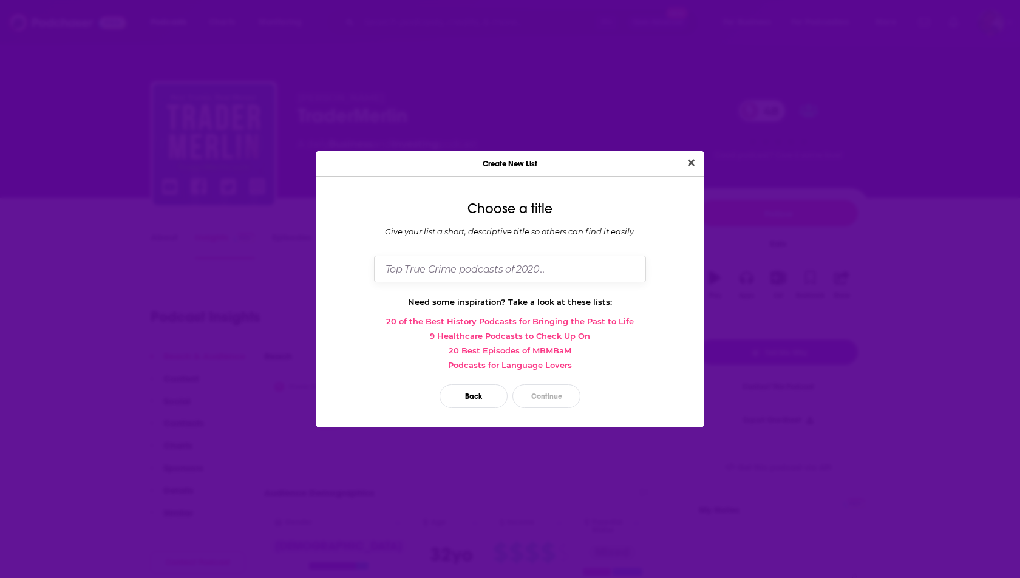
click at [472, 256] on input "Dialog" at bounding box center [510, 269] width 272 height 26
type input "Forex"
click at [559, 391] on button "Continue" at bounding box center [547, 396] width 68 height 24
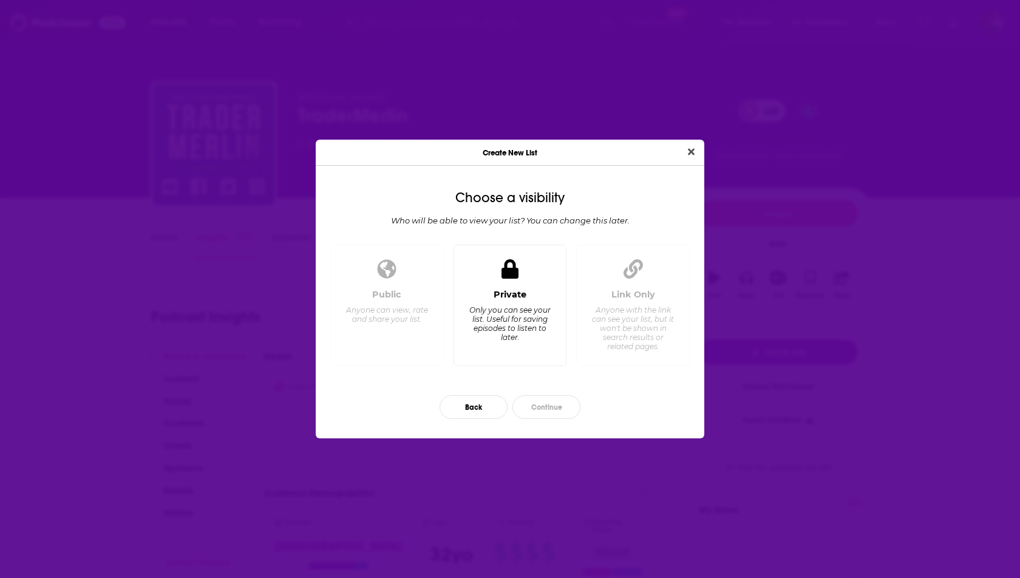
click at [514, 307] on div "Only you can see your list. Useful for saving episodes to listen to later." at bounding box center [509, 323] width 83 height 36
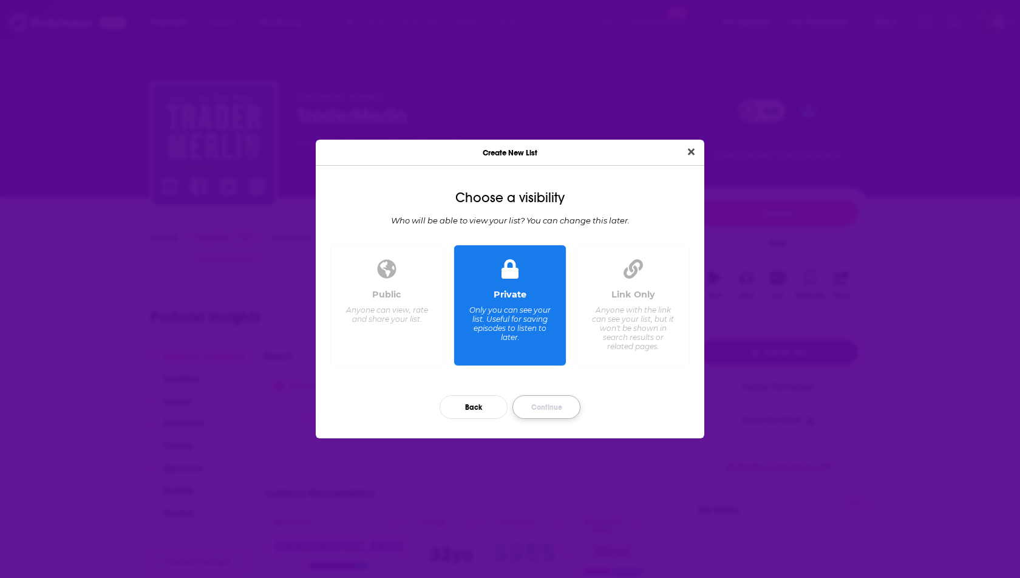
click at [545, 412] on button "Continue" at bounding box center [547, 407] width 68 height 24
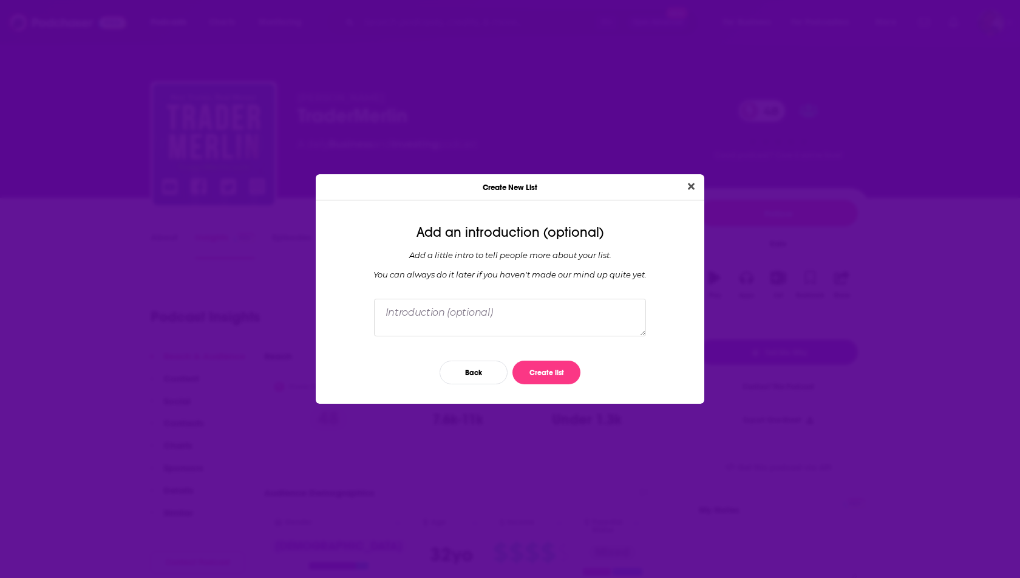
click at [534, 384] on div "Back Create list" at bounding box center [510, 372] width 369 height 43
click at [537, 368] on button "Create list" at bounding box center [547, 373] width 68 height 24
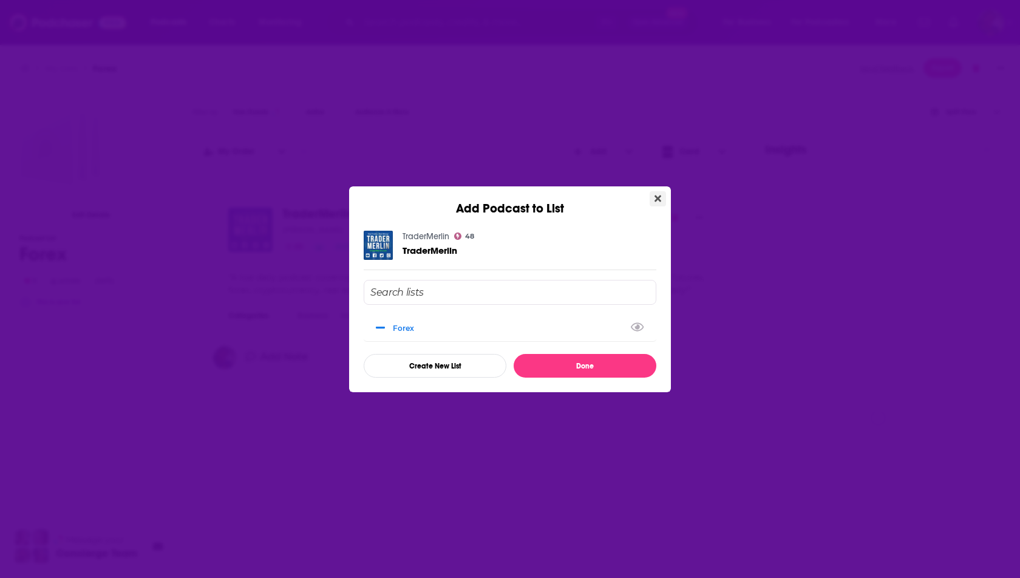
click at [655, 200] on icon "Close" at bounding box center [658, 199] width 7 height 10
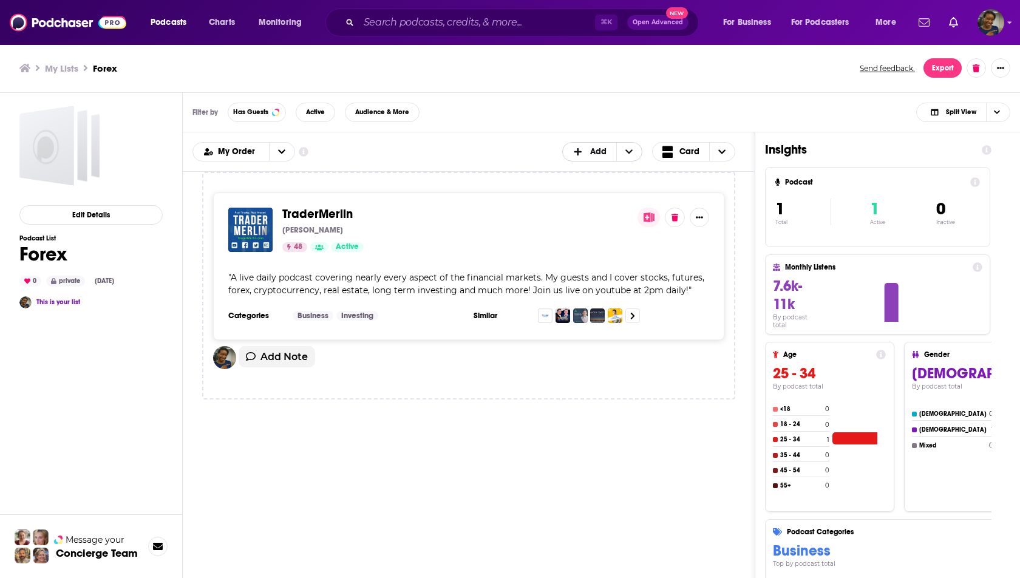
click at [595, 158] on span "Add" at bounding box center [589, 152] width 53 height 21
click at [566, 237] on div "TraderMerlin Merlin Rothfeld 48 Active" at bounding box center [455, 230] width 346 height 44
click at [709, 223] on div at bounding box center [699, 217] width 19 height 19
click at [695, 272] on span "A live daily podcast covering nearly every aspect of the financial markets. My …" at bounding box center [466, 284] width 476 height 24
click at [582, 441] on div "TraderMerlin Merlin Rothfeld 48 Active " A live daily podcast covering nearly e…" at bounding box center [468, 345] width 533 height 347
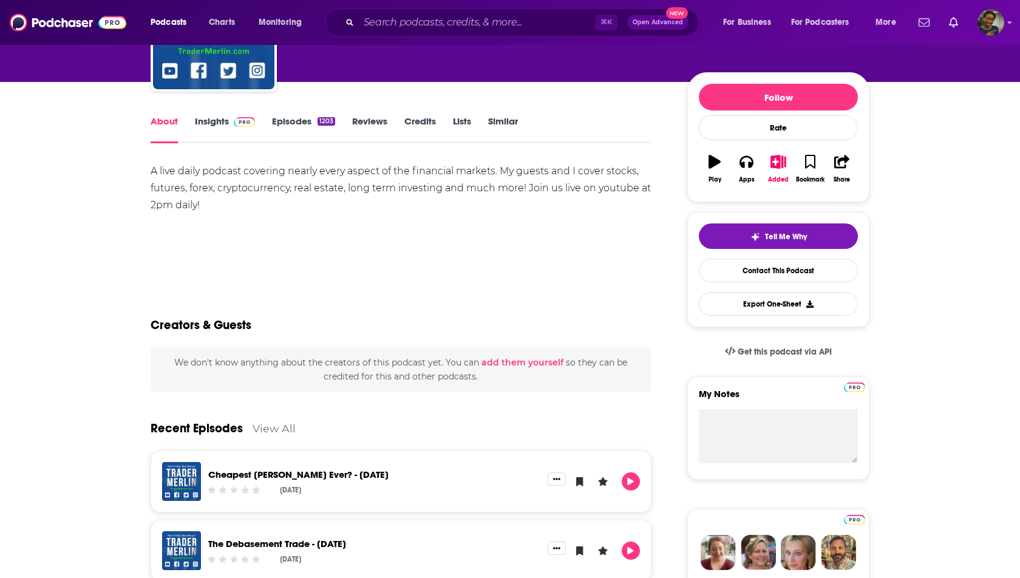
scroll to position [49, 0]
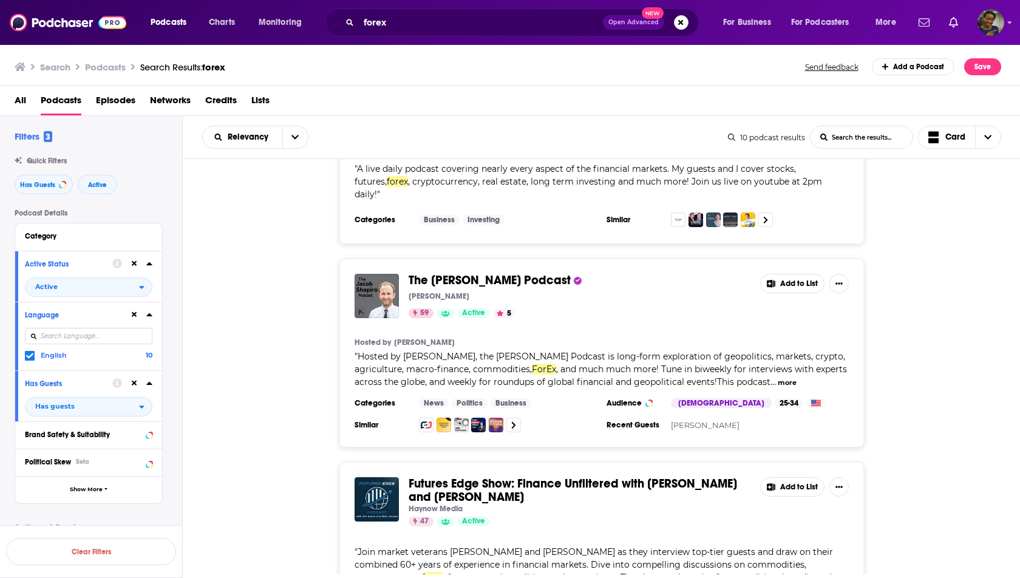
scroll to position [862, 0]
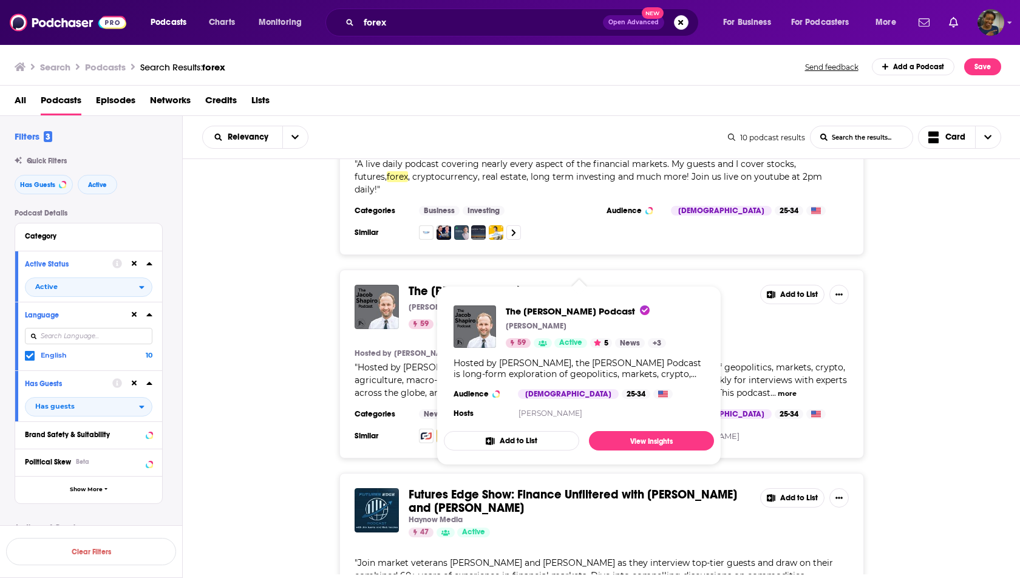
click at [264, 414] on div "The Jacob Shapiro Podcast Jacob Shapiro 59 Active 5 Add to List Hosted by Jacob…" at bounding box center [602, 364] width 838 height 189
click at [274, 360] on div "The Jacob Shapiro Podcast Jacob Shapiro 59 Active 5 Add to List Hosted by Jacob…" at bounding box center [602, 364] width 838 height 189
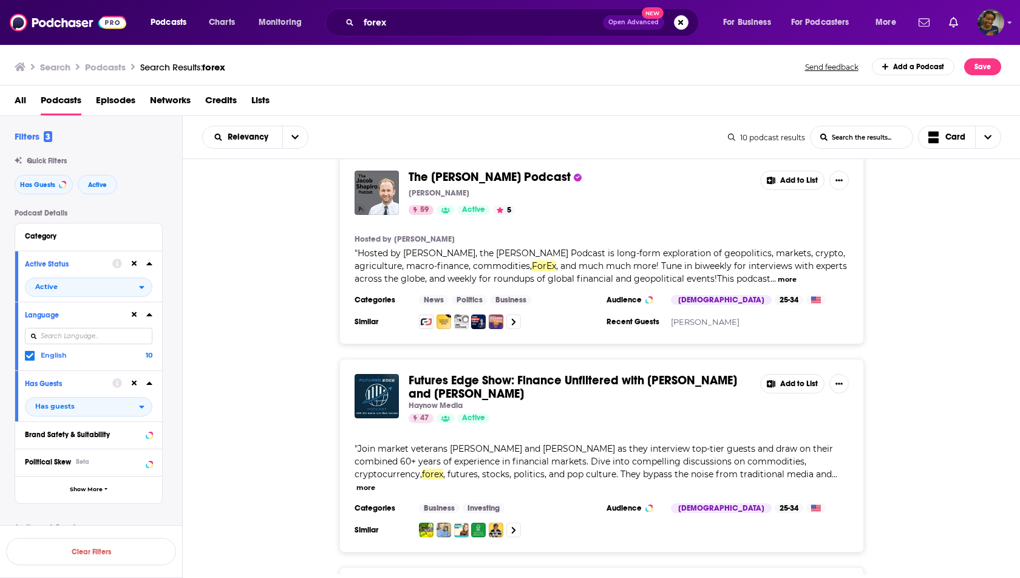
scroll to position [990, 0]
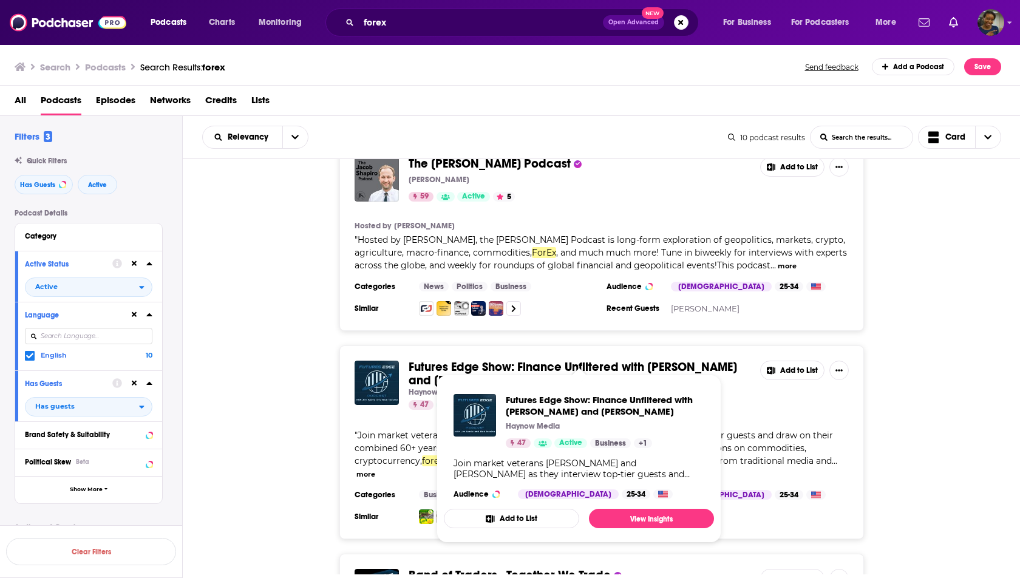
click at [280, 438] on div "Futures Edge Show: Finance Unfiltered with Jim Iuorio and Bob Iaccino Haynow Me…" at bounding box center [602, 443] width 838 height 194
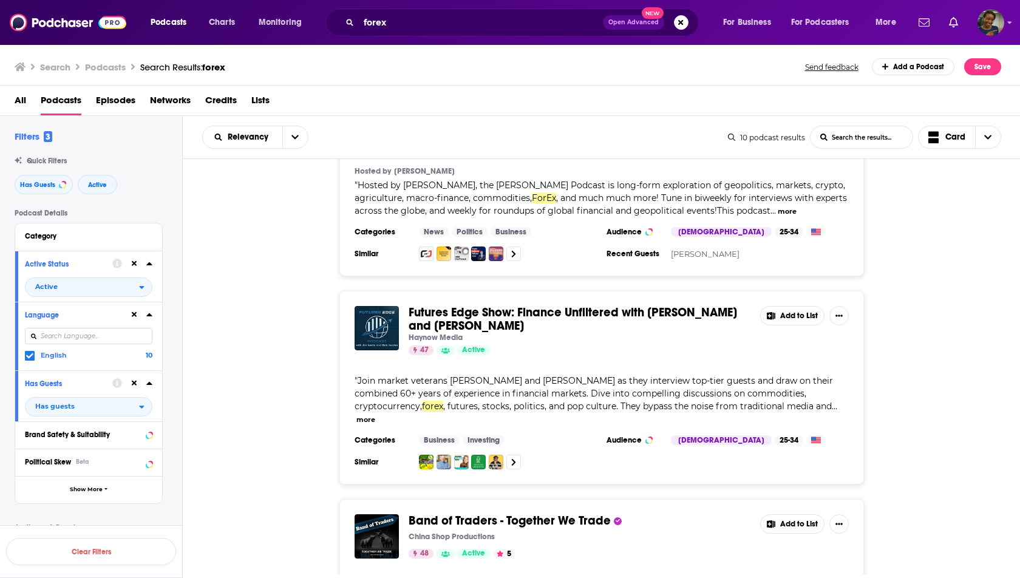
scroll to position [1063, 0]
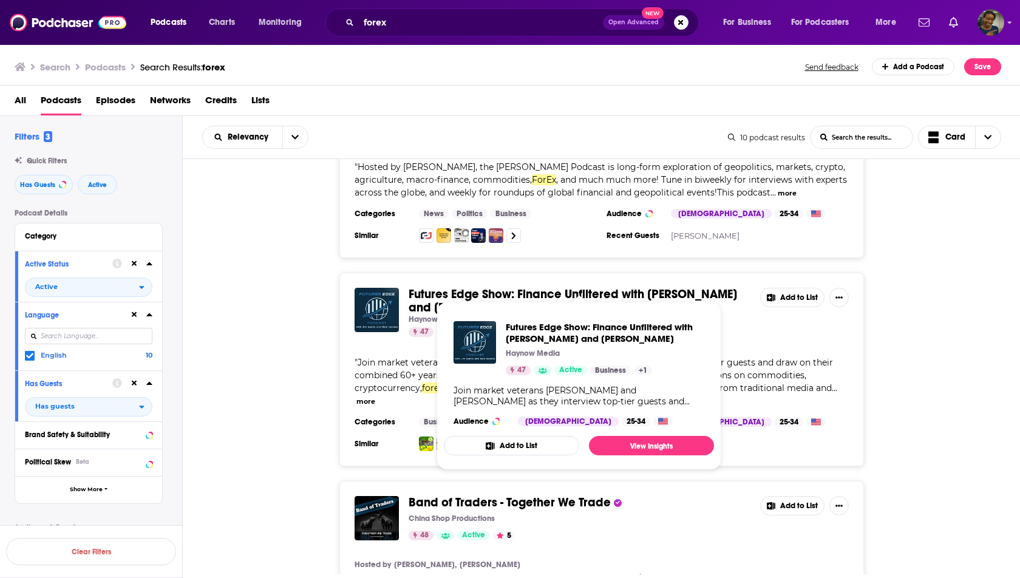
click at [246, 442] on div "Forex Trading Coach Podcast Darko Ali & Vic Noble 51 Active Add to List " Forex…" at bounding box center [602, 106] width 838 height 1991
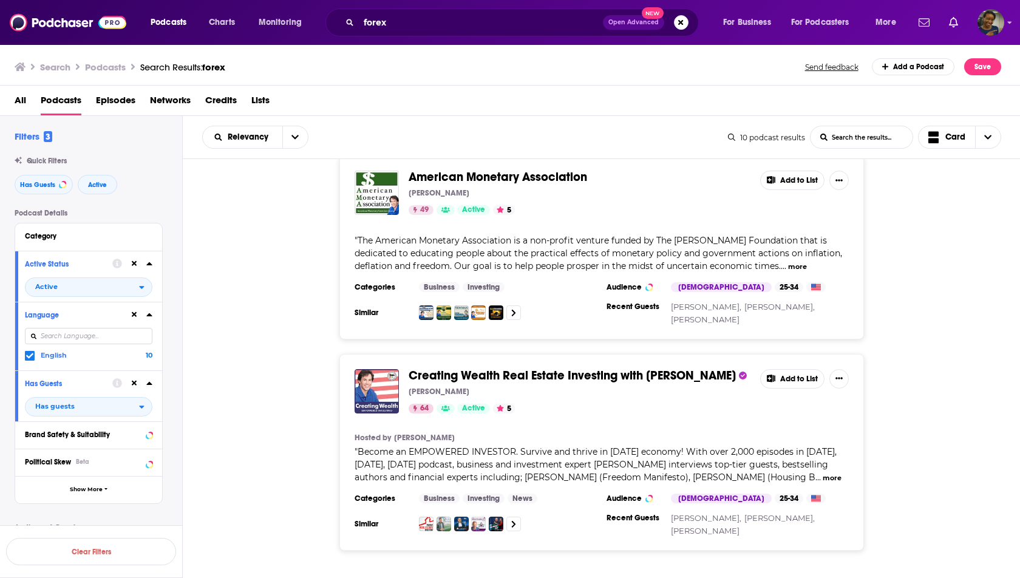
scroll to position [1625, 0]
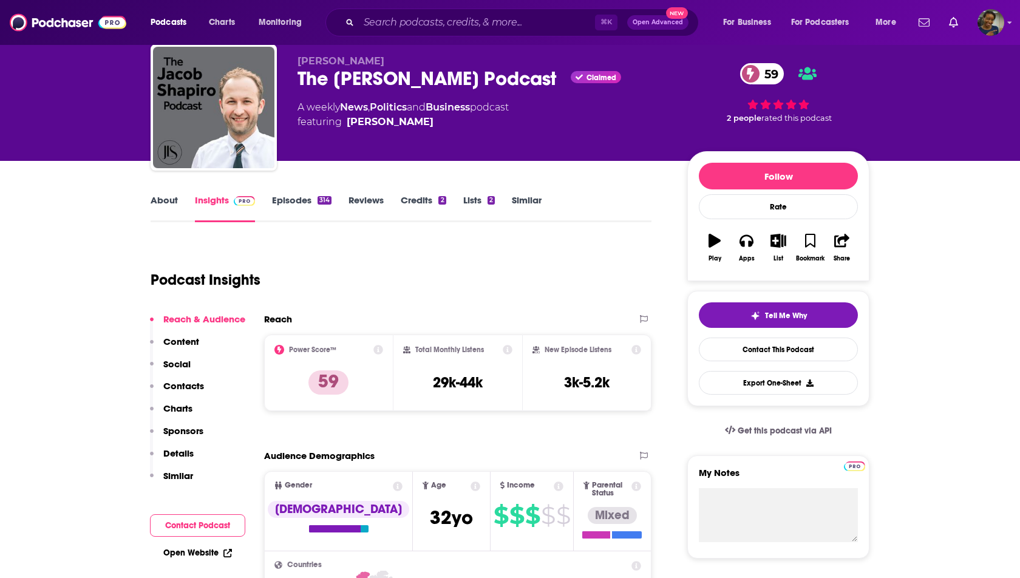
scroll to position [38, 0]
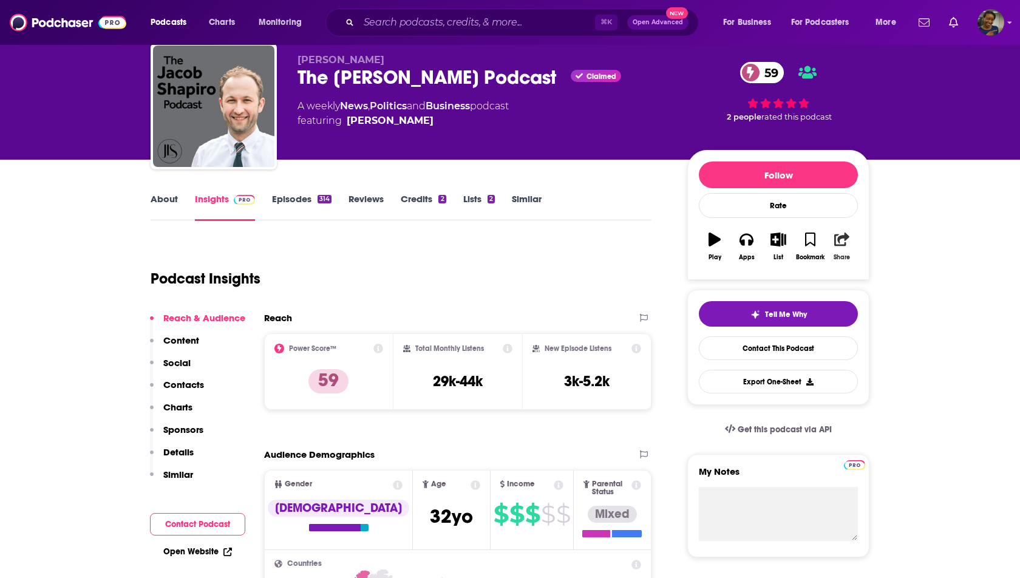
click at [852, 250] on button "Share" at bounding box center [843, 247] width 32 height 44
click at [782, 239] on icon "button" at bounding box center [778, 239] width 15 height 13
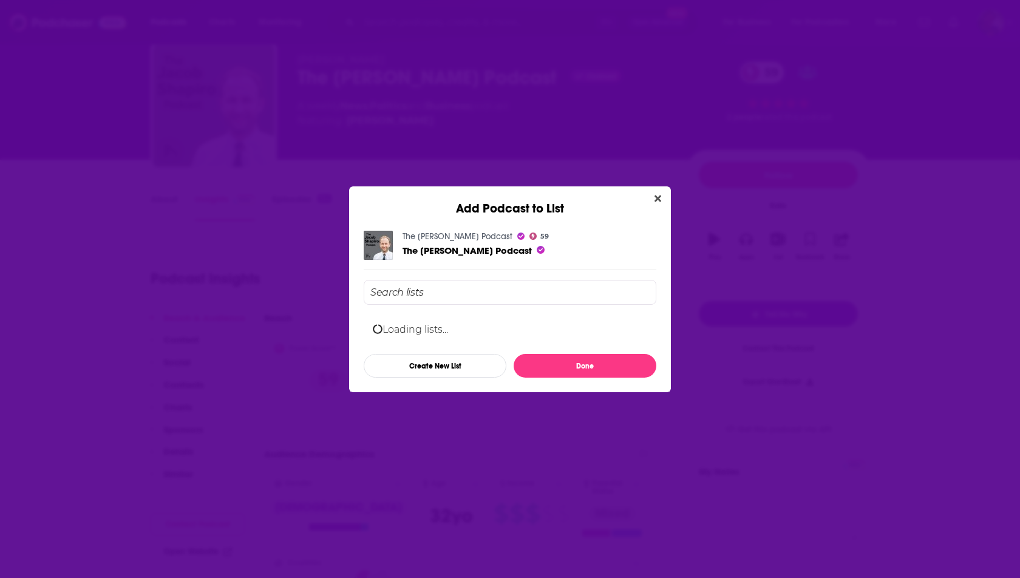
scroll to position [0, 0]
click at [464, 330] on div "Forex" at bounding box center [510, 327] width 293 height 27
click at [566, 370] on button "Done" at bounding box center [585, 366] width 143 height 24
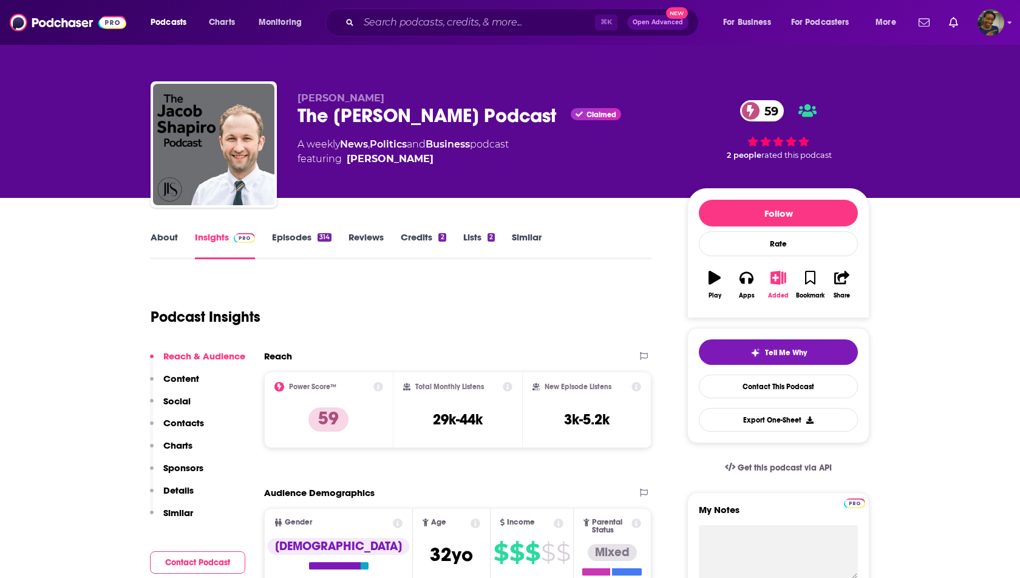
scroll to position [38, 0]
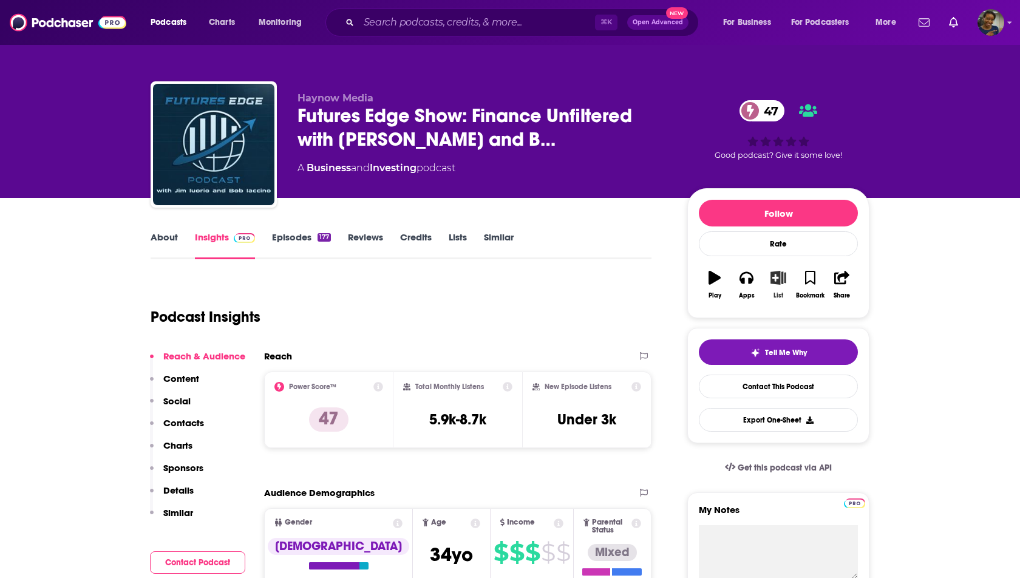
click at [779, 282] on icon "button" at bounding box center [778, 277] width 15 height 13
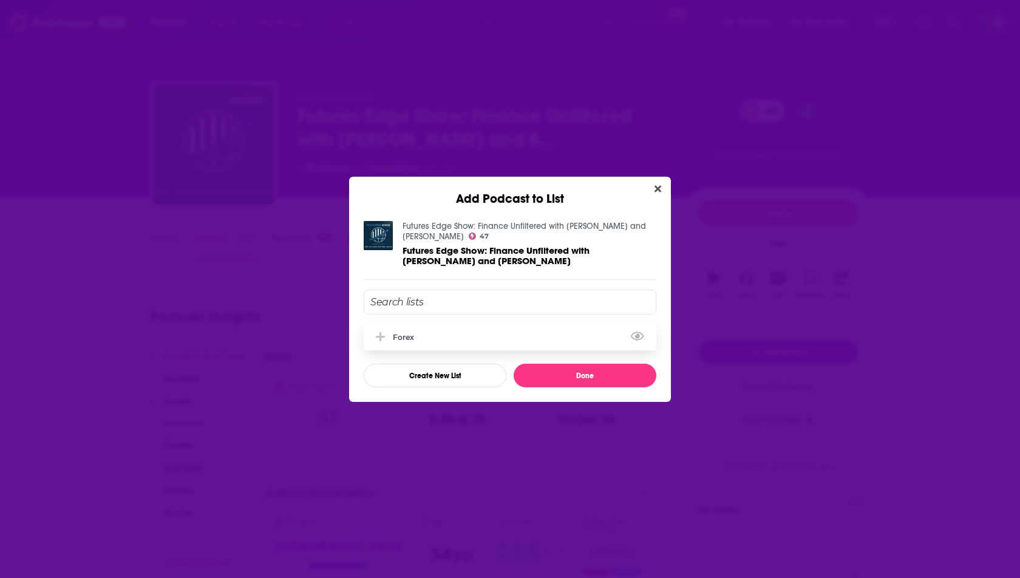
click at [543, 335] on div "Forex" at bounding box center [510, 337] width 293 height 27
click at [558, 377] on button "Done" at bounding box center [585, 376] width 143 height 24
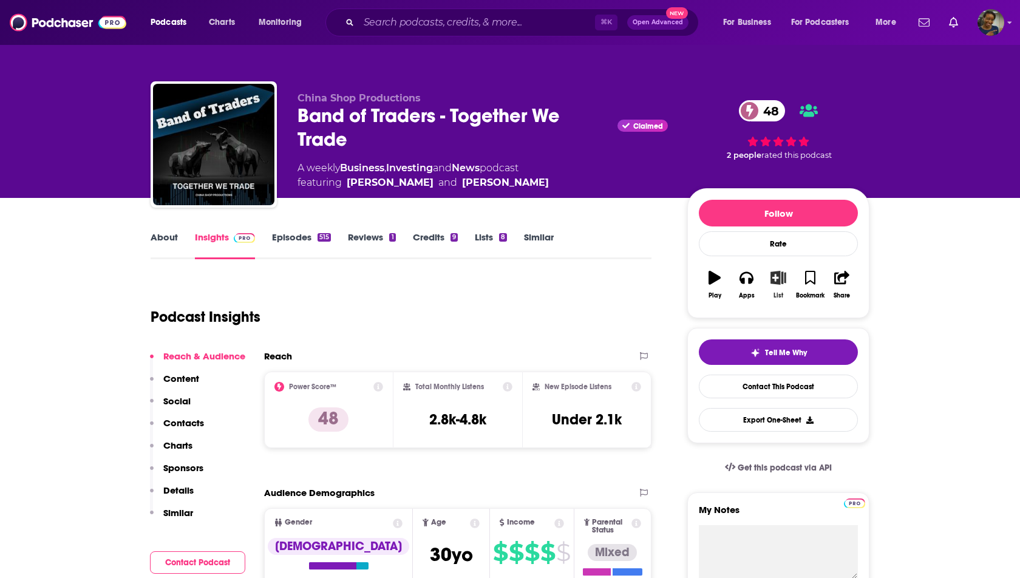
click at [780, 285] on button "List" at bounding box center [779, 285] width 32 height 44
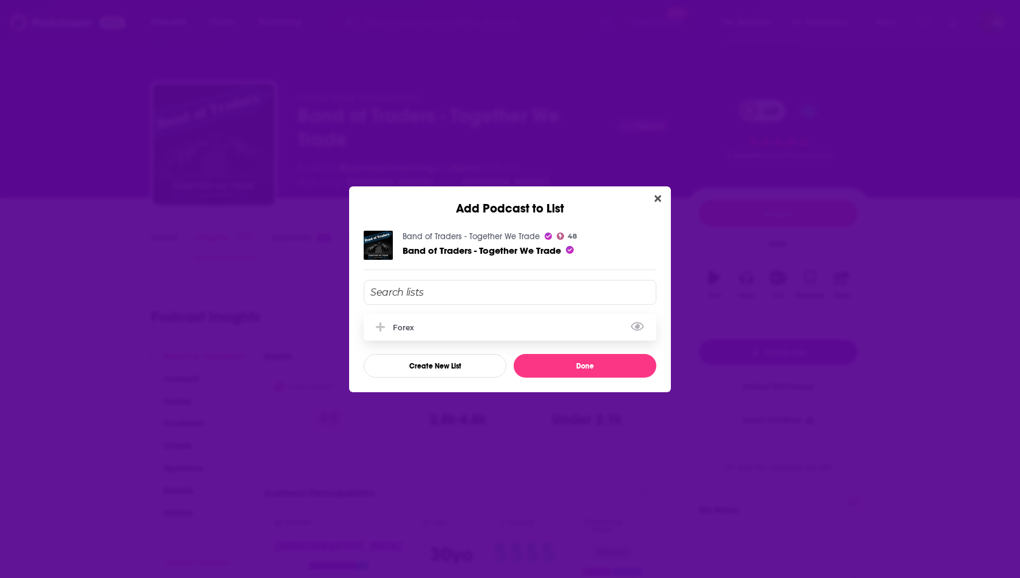
click at [531, 327] on div "Forex" at bounding box center [510, 327] width 293 height 27
click at [567, 367] on button "Done" at bounding box center [585, 366] width 143 height 24
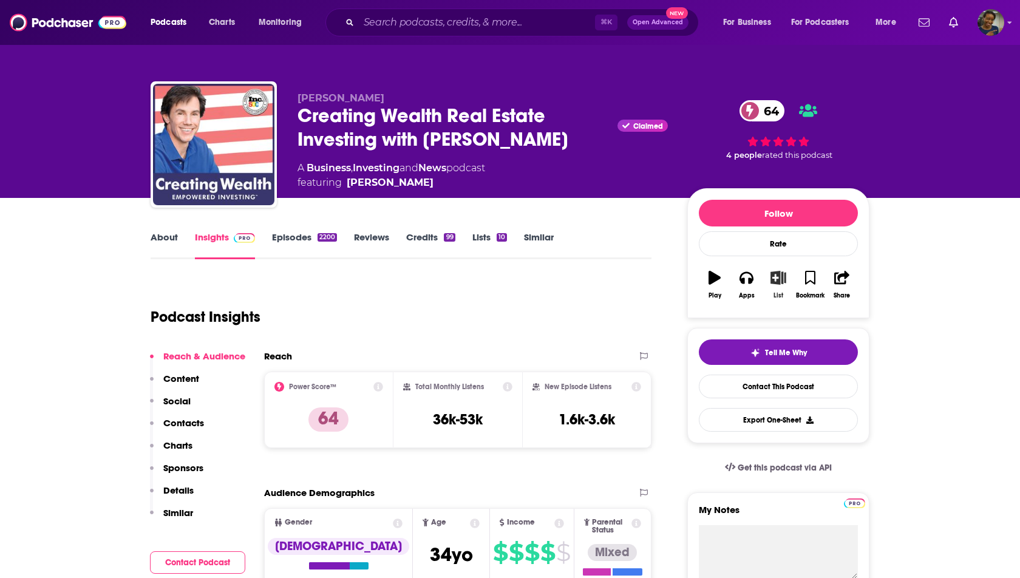
click at [777, 286] on button "List" at bounding box center [779, 285] width 32 height 44
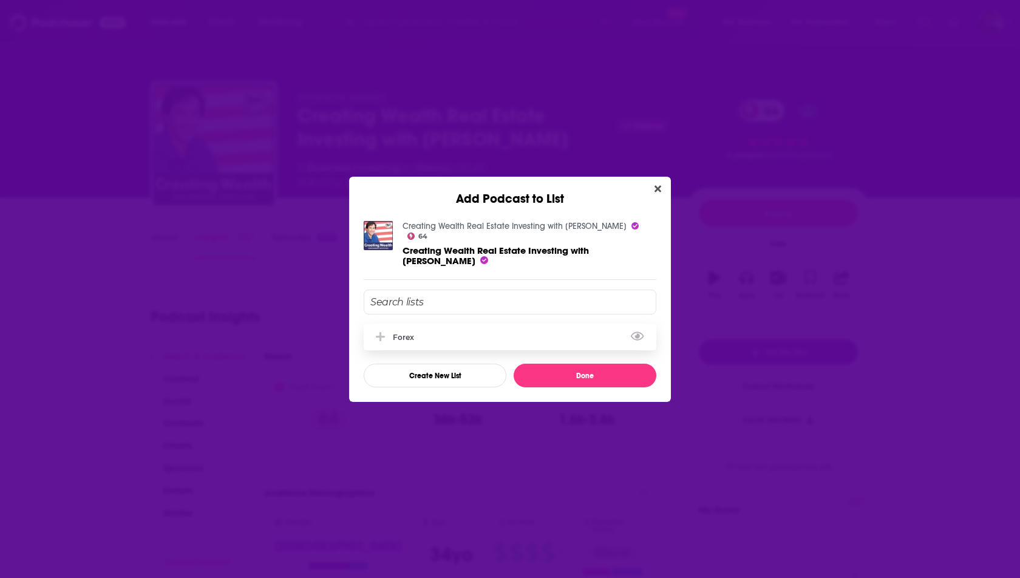
click at [520, 327] on div "Forex" at bounding box center [510, 337] width 293 height 27
click at [571, 374] on button "Done" at bounding box center [585, 376] width 143 height 24
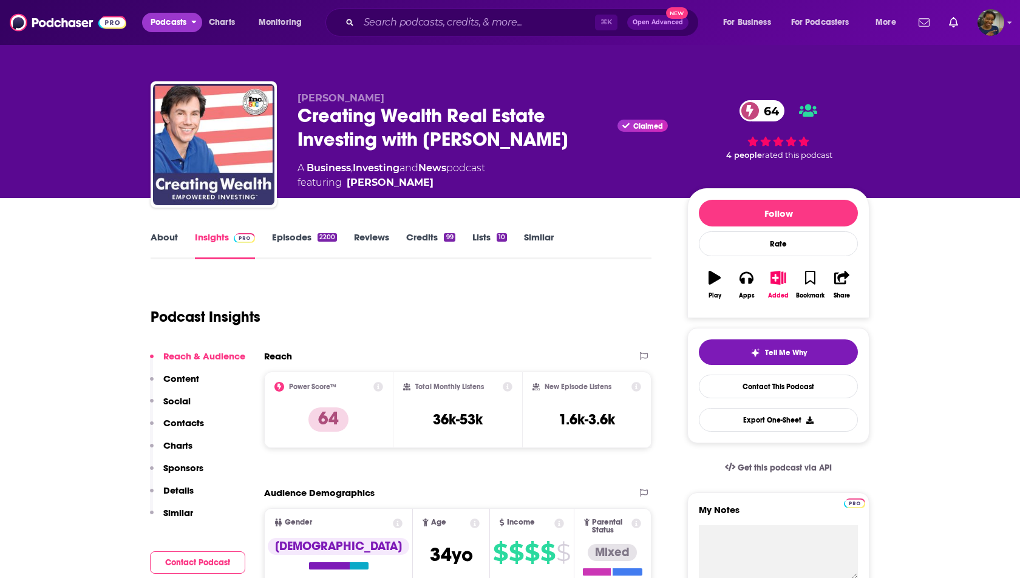
click at [151, 24] on span "Podcasts" at bounding box center [169, 22] width 36 height 17
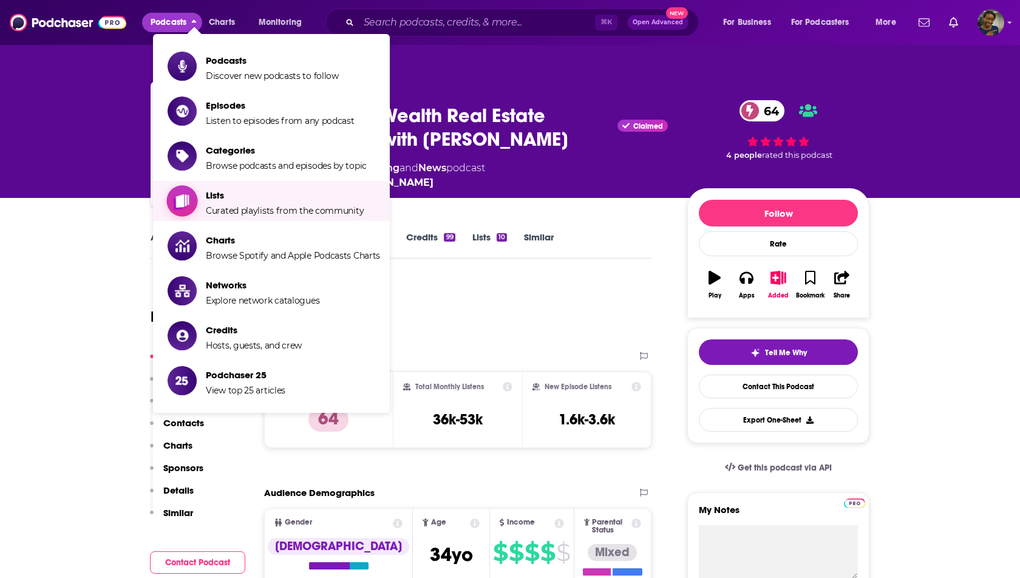
click at [223, 193] on span "Lists" at bounding box center [285, 195] width 158 height 12
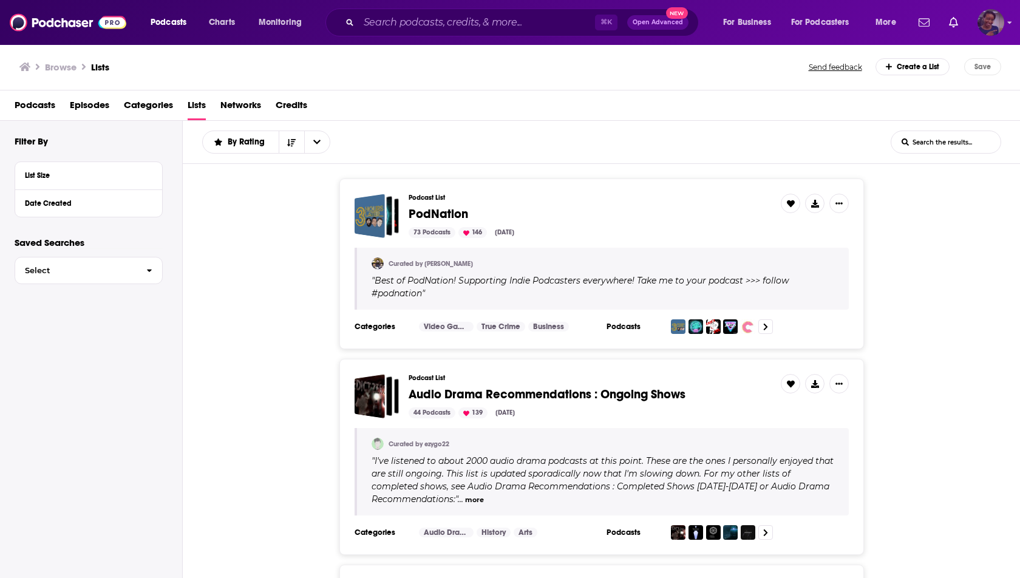
click at [984, 35] on div "Logged in as sabrinajohnson" at bounding box center [991, 22] width 27 height 27
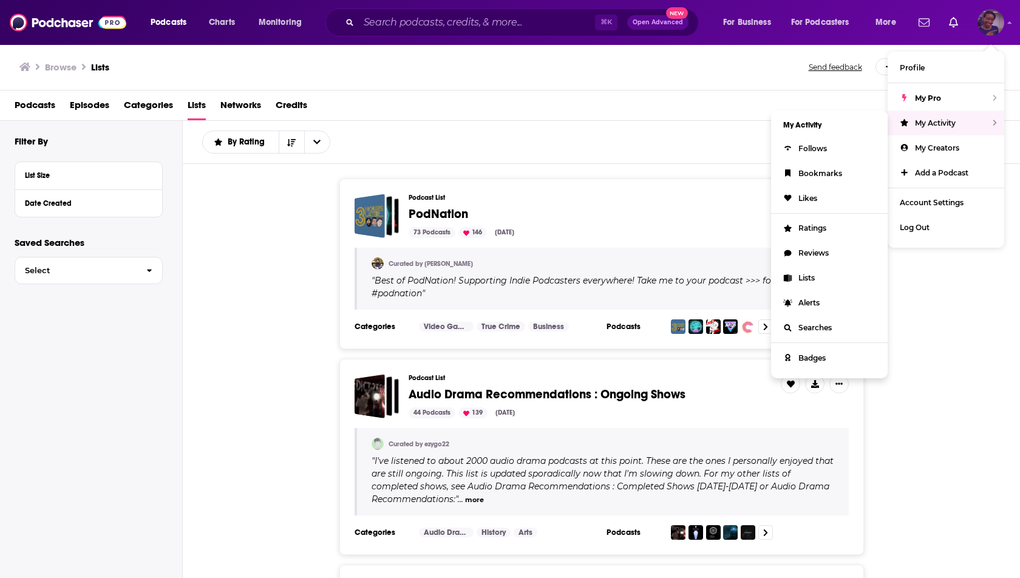
click at [998, 120] on div "My Activity" at bounding box center [946, 123] width 117 height 25
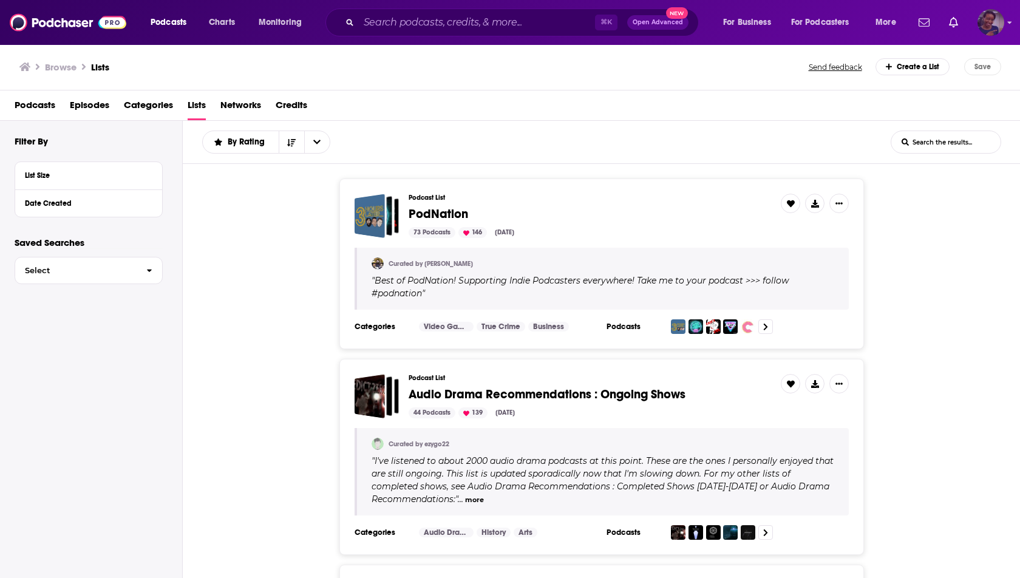
click at [983, 28] on img "Logged in as sabrinajohnson" at bounding box center [991, 22] width 27 height 27
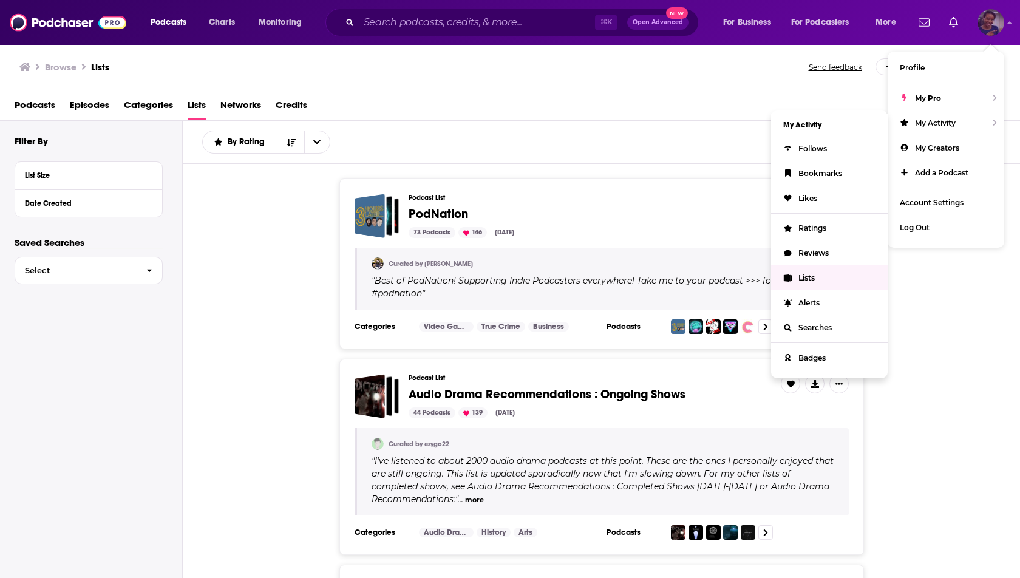
click at [802, 276] on span "Lists" at bounding box center [807, 277] width 16 height 9
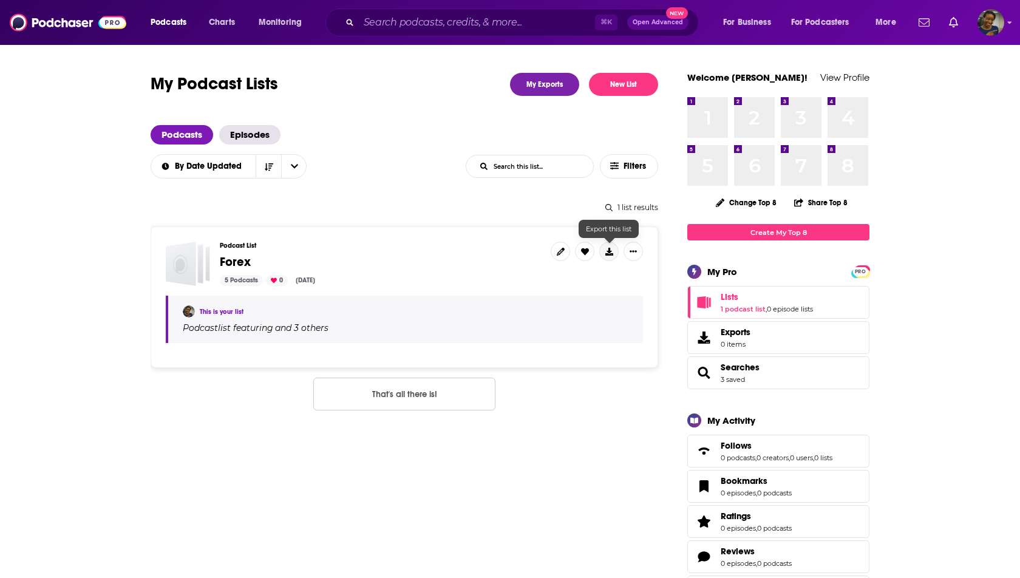
click at [610, 254] on button at bounding box center [608, 251] width 19 height 19
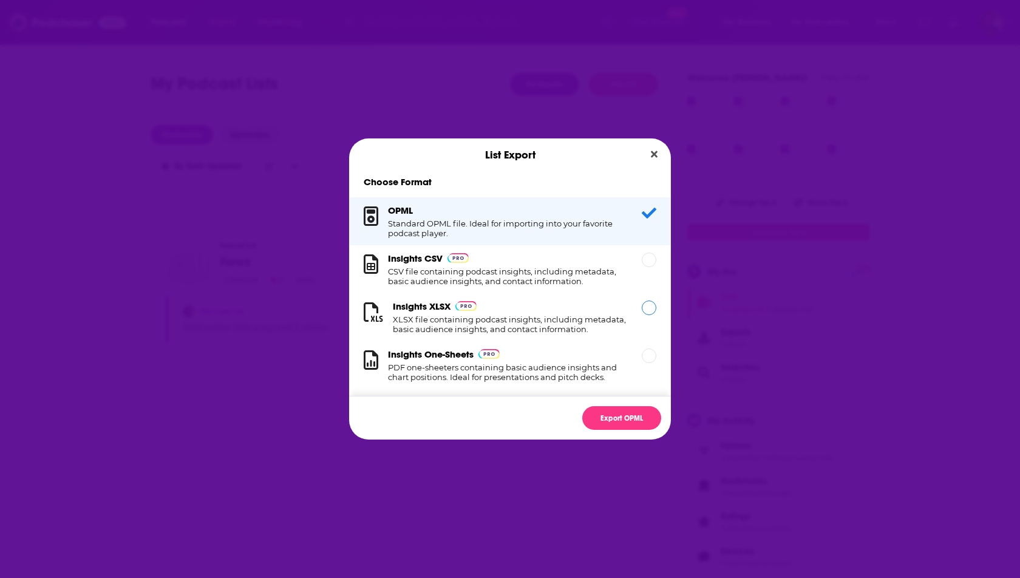
click at [585, 326] on h1 "XLSX file containing podcast insights, including metadata, basic audience insig…" at bounding box center [510, 324] width 234 height 19
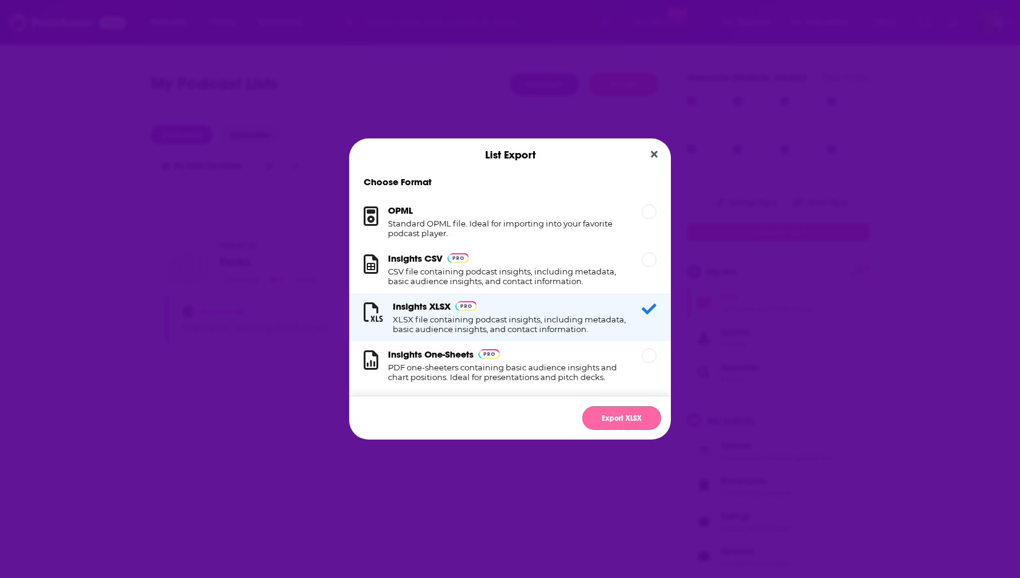
click at [627, 421] on button "Export XLSX" at bounding box center [621, 418] width 79 height 24
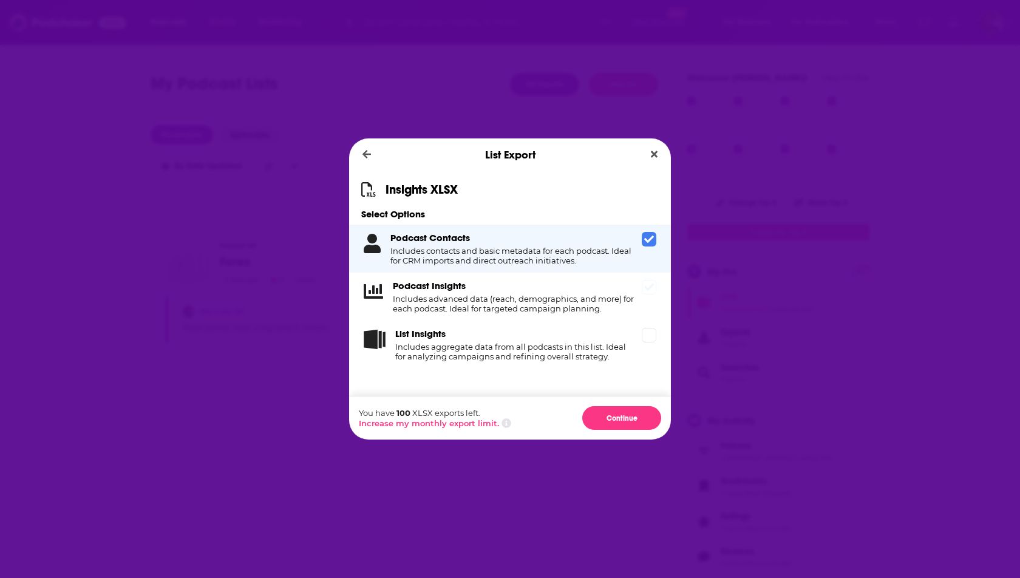
click at [648, 292] on icon "Dialog" at bounding box center [649, 287] width 10 height 10
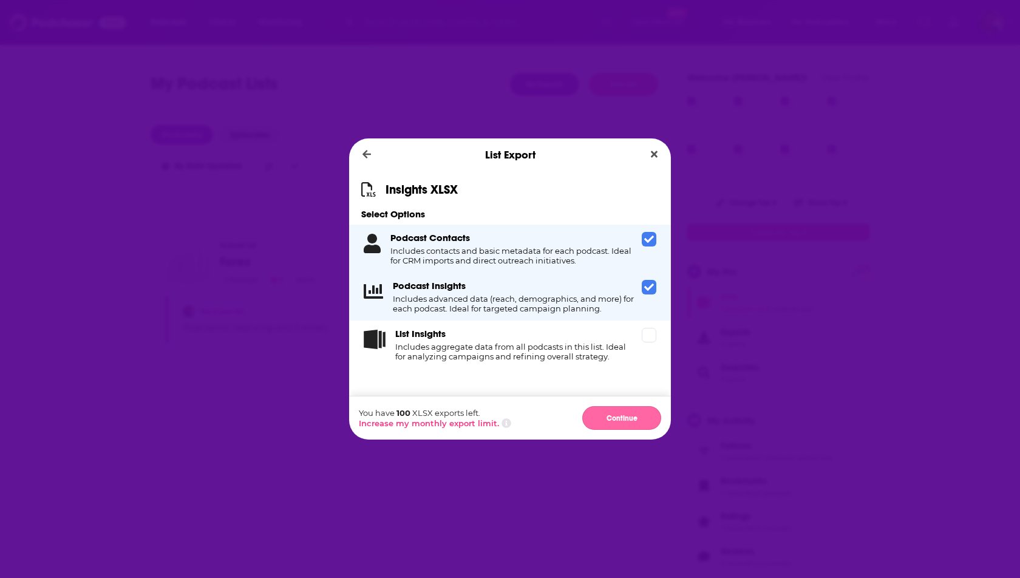
click at [613, 418] on button "Continue" at bounding box center [621, 418] width 79 height 24
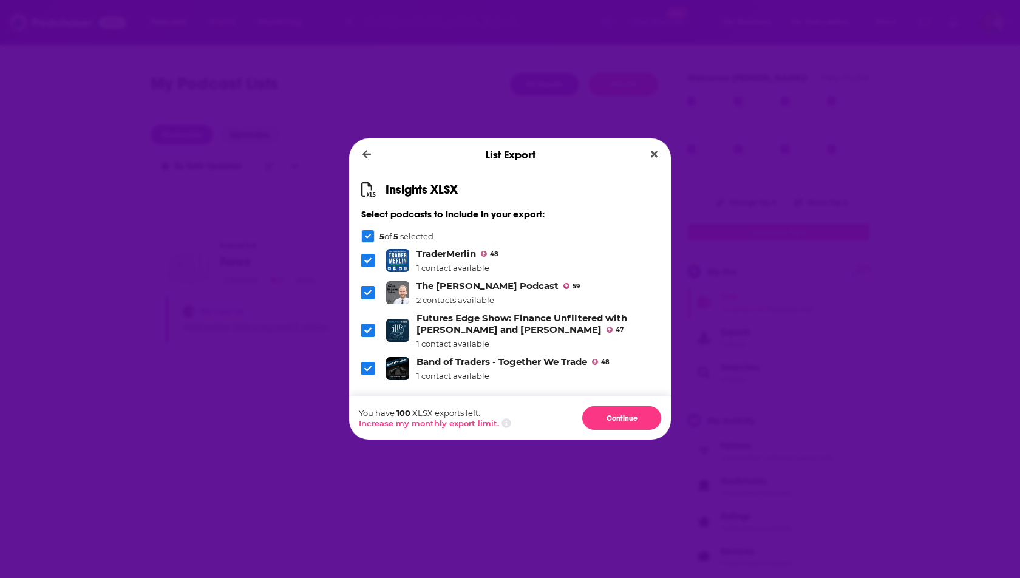
scroll to position [47, 0]
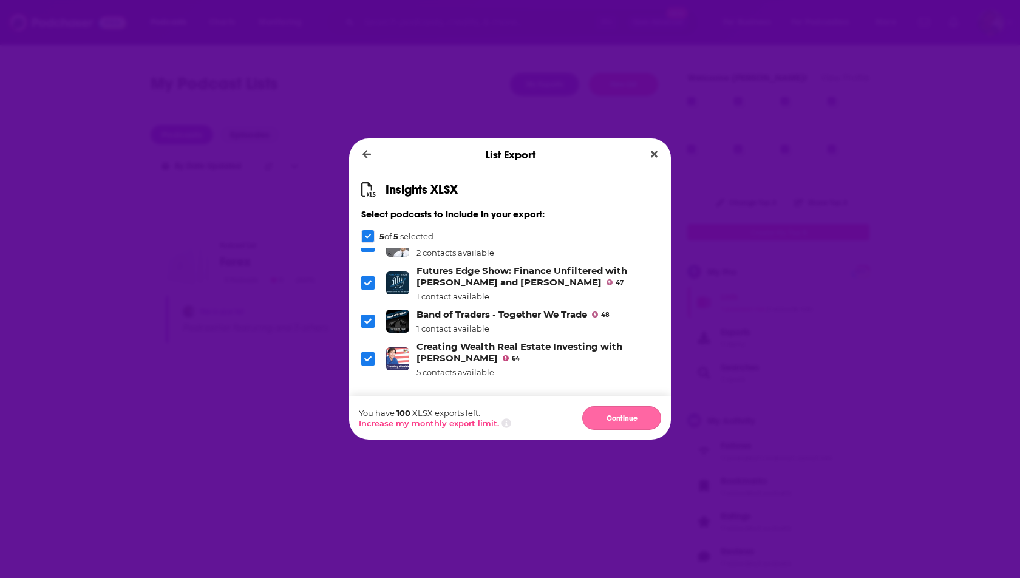
click at [613, 413] on button "Continue" at bounding box center [621, 418] width 79 height 24
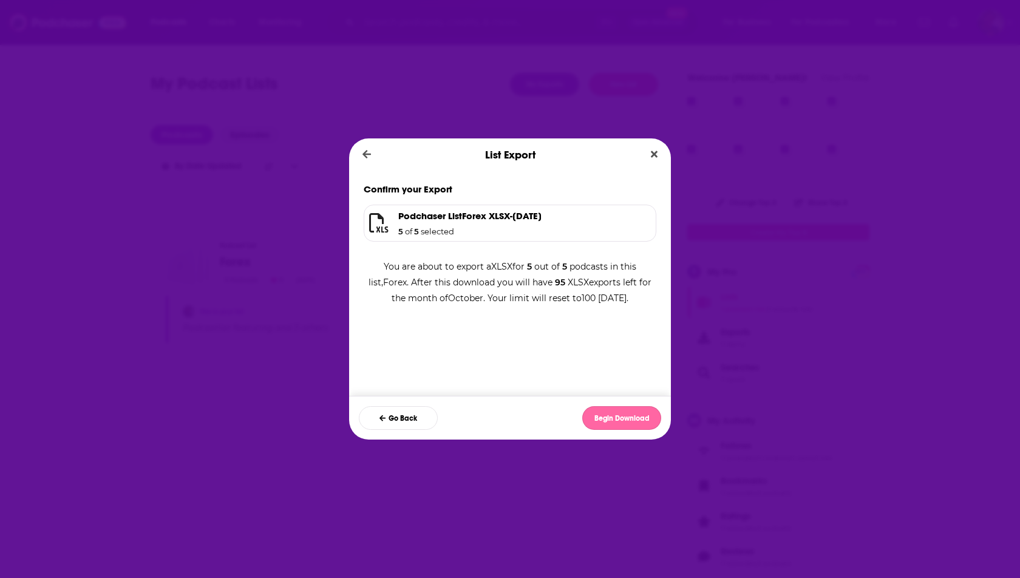
click at [611, 427] on button "Begin Download" at bounding box center [621, 418] width 79 height 24
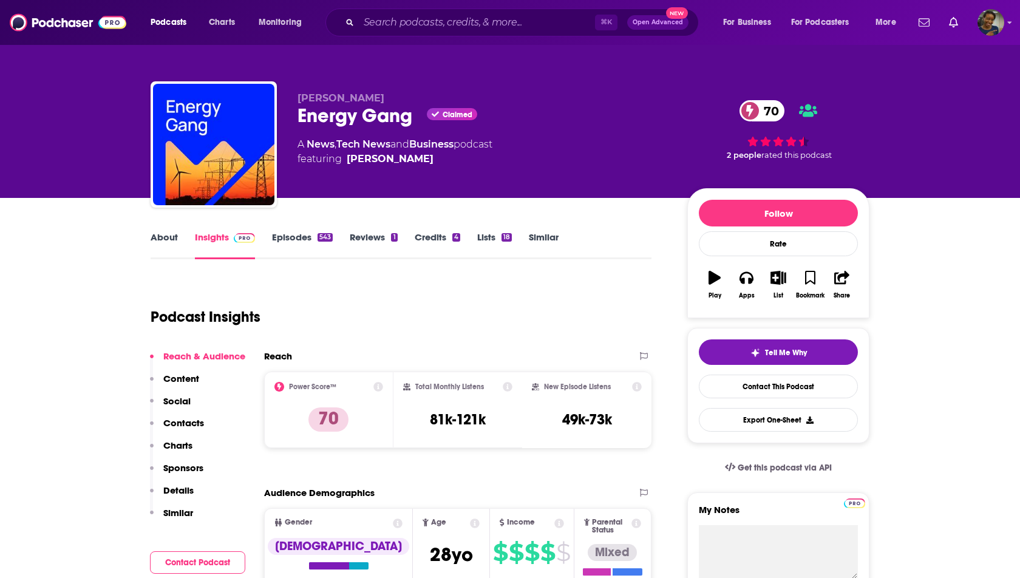
scroll to position [94, 0]
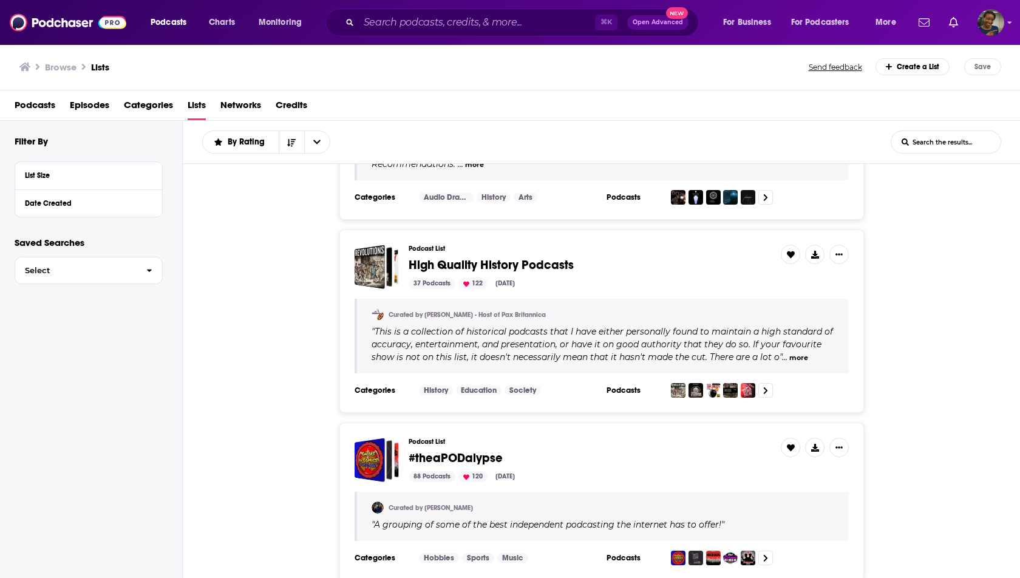
scroll to position [331, 0]
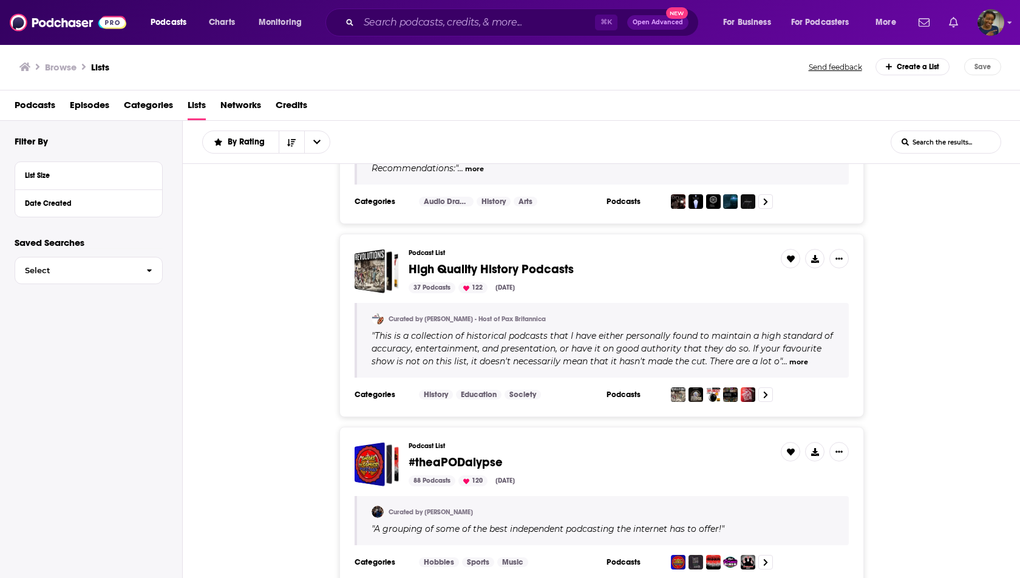
click at [952, 26] on icon "Show notifications dropdown" at bounding box center [953, 22] width 9 height 11
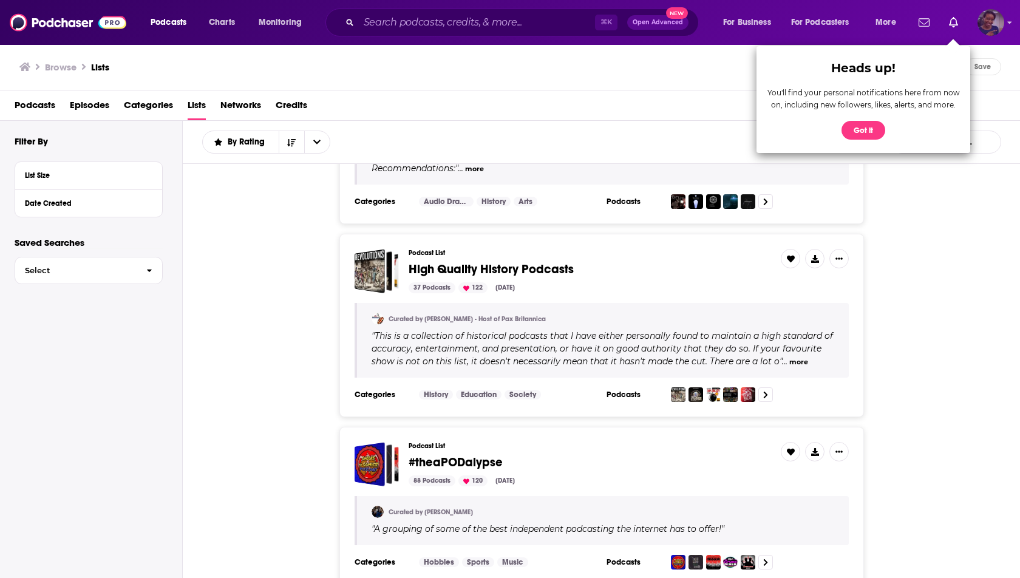
click at [997, 33] on img "Logged in as sabrinajohnson" at bounding box center [991, 22] width 27 height 27
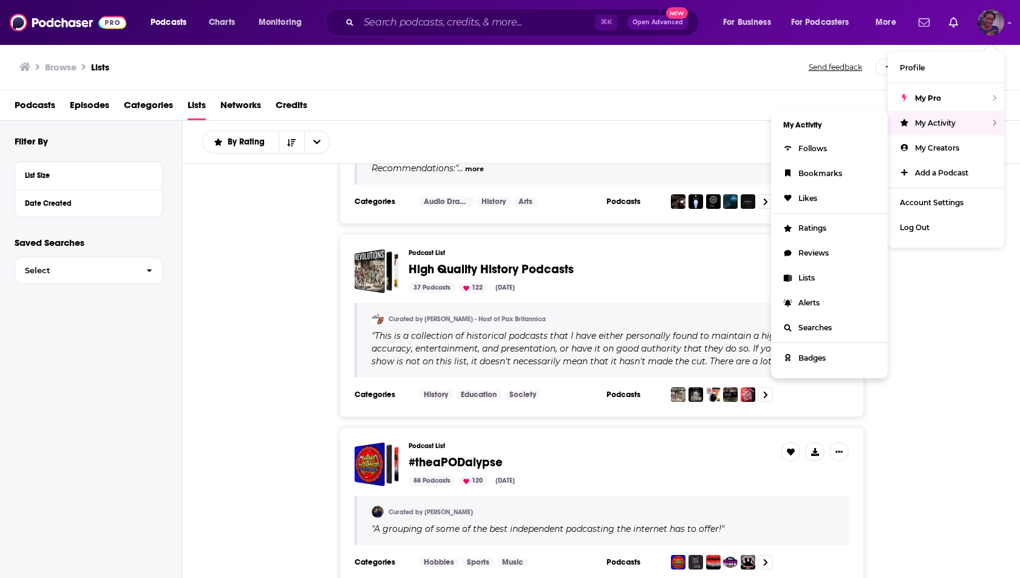
click at [967, 121] on div "My Activity" at bounding box center [946, 123] width 117 height 25
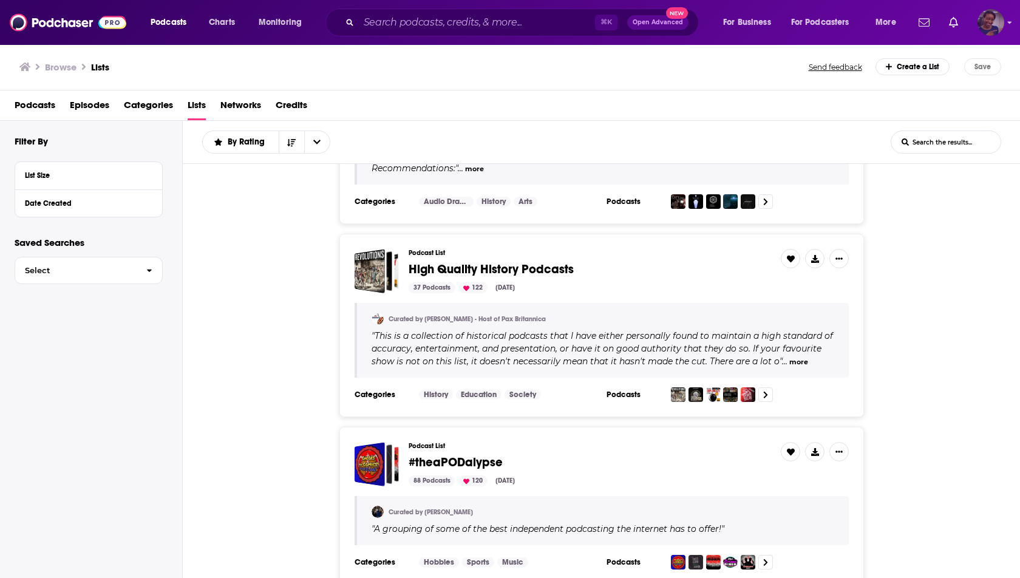
click at [990, 29] on img "Logged in as sabrinajohnson" at bounding box center [991, 22] width 27 height 27
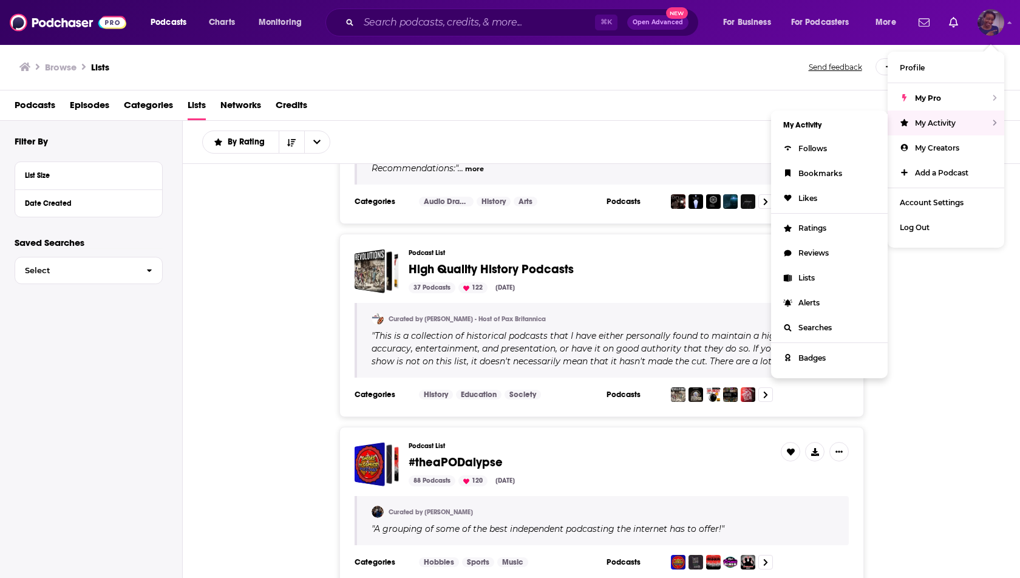
click at [977, 117] on div "My Activity" at bounding box center [946, 123] width 117 height 25
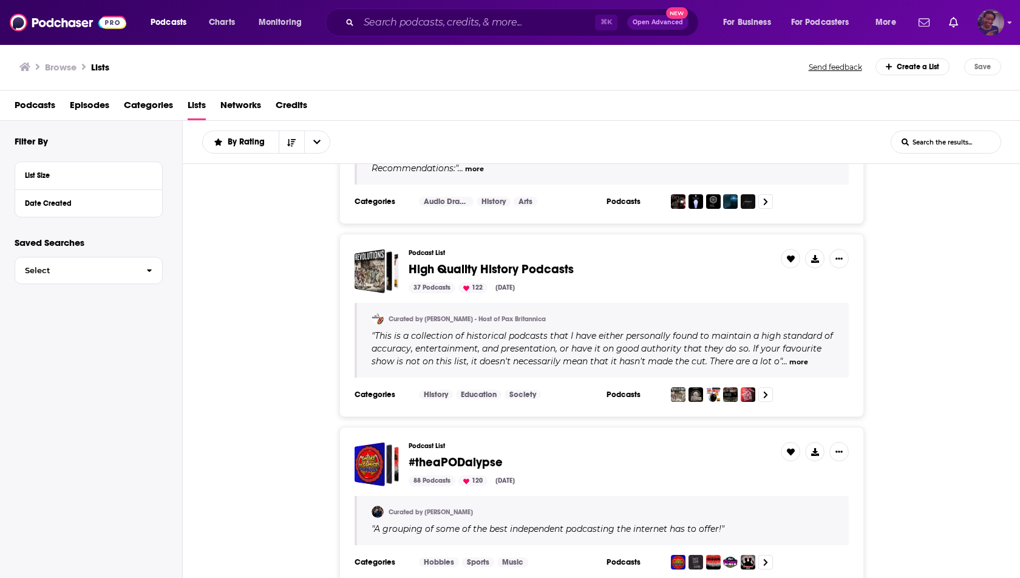
click at [988, 30] on img "Logged in as sabrinajohnson" at bounding box center [991, 22] width 27 height 27
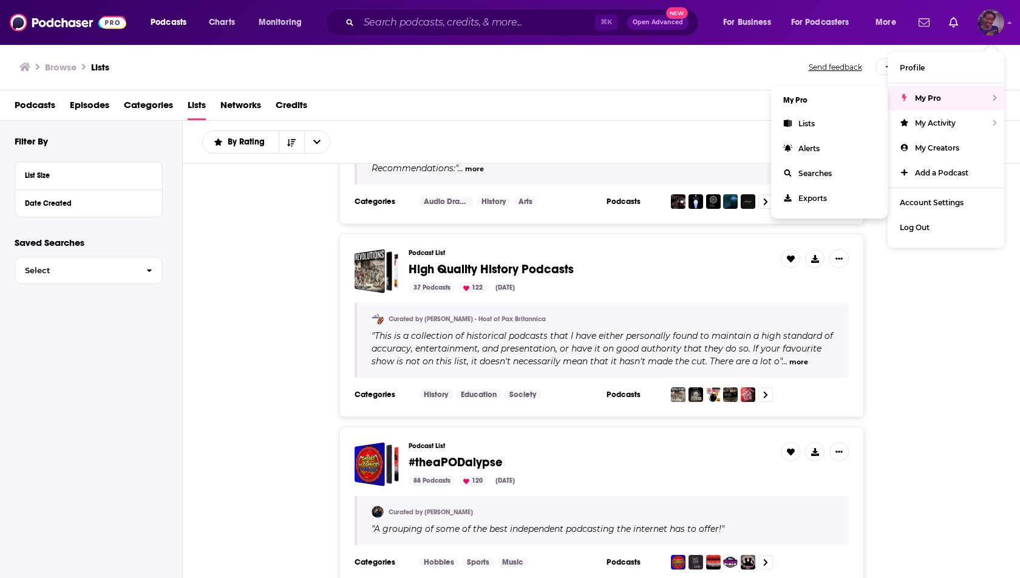
click at [966, 95] on div "My Pro" at bounding box center [946, 98] width 117 height 25
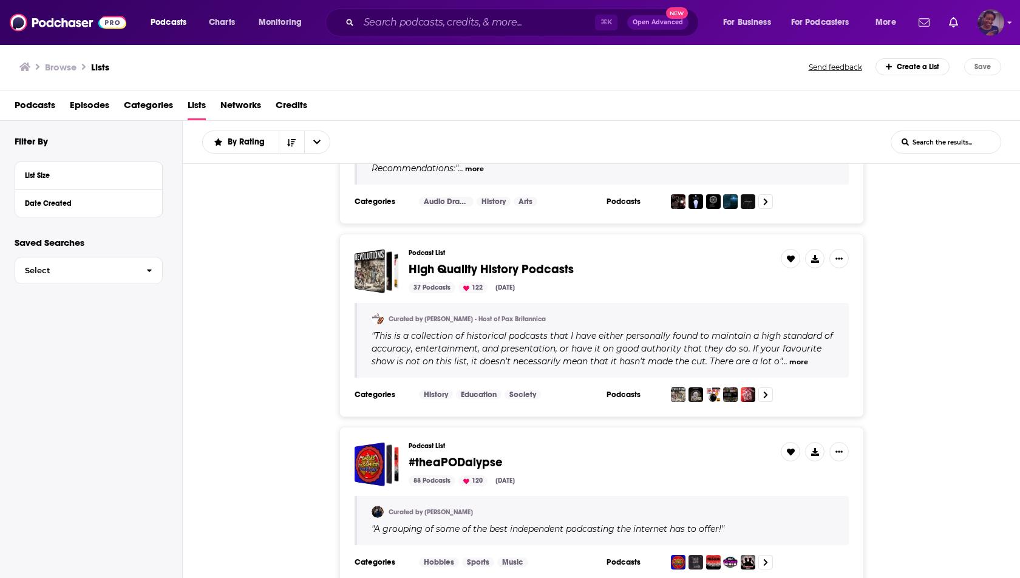
click at [992, 32] on img "Logged in as sabrinajohnson" at bounding box center [991, 22] width 27 height 27
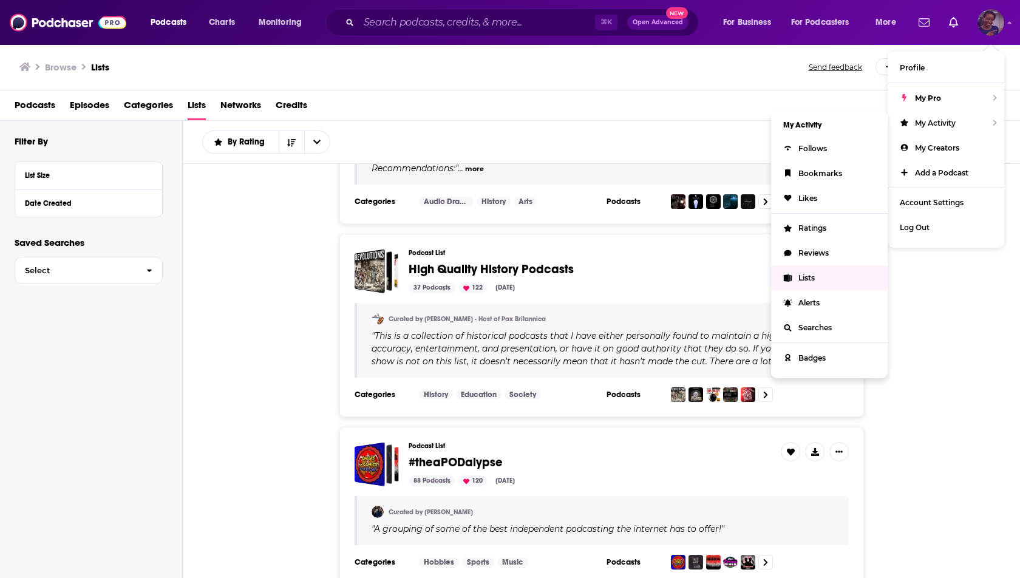
click at [819, 277] on link "Lists" at bounding box center [829, 277] width 117 height 25
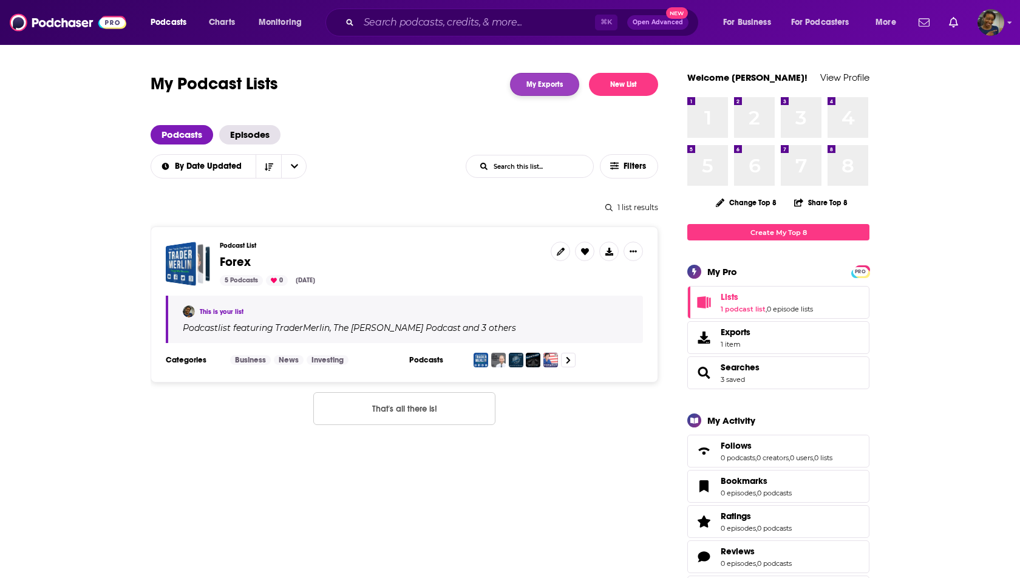
click at [553, 80] on link "My Exports" at bounding box center [544, 84] width 69 height 23
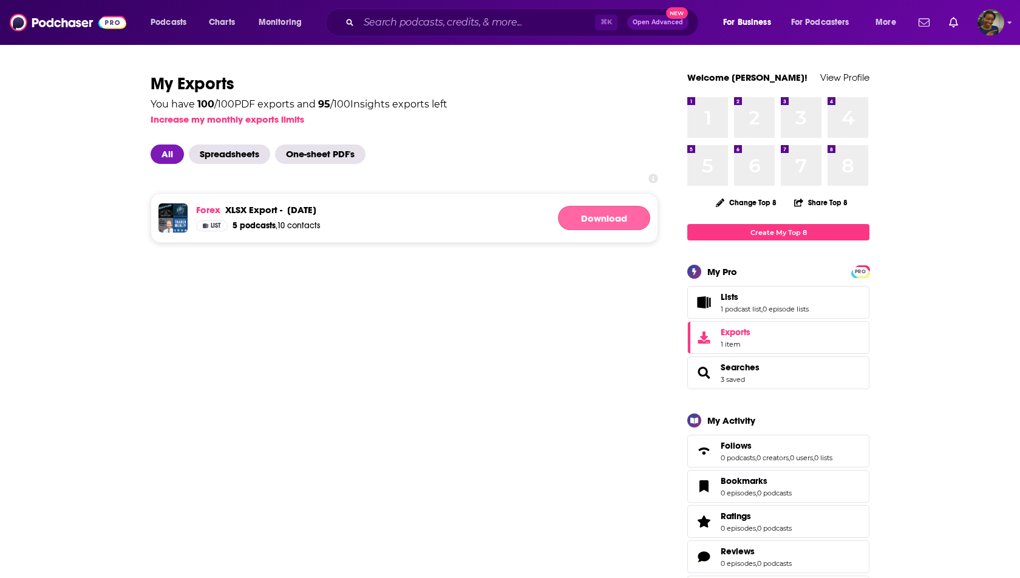
click at [565, 217] on link "Download" at bounding box center [604, 218] width 92 height 24
